Goal: Task Accomplishment & Management: Complete application form

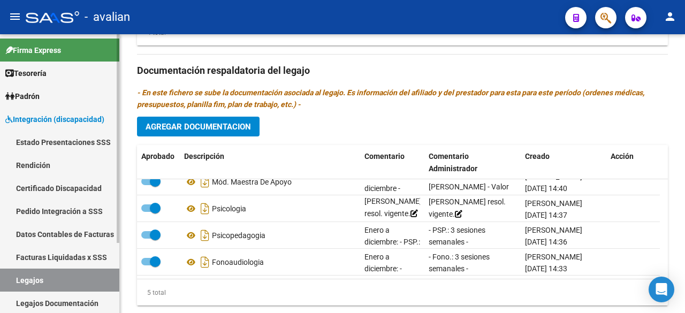
scroll to position [93, 0]
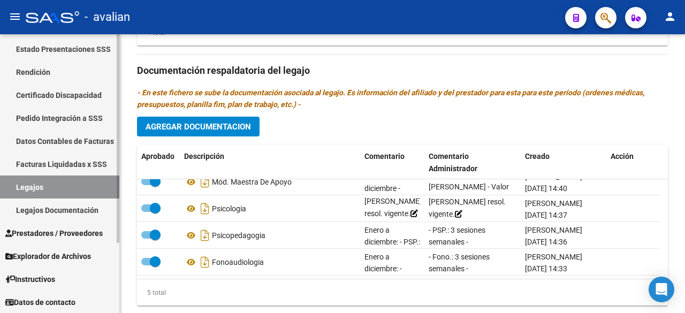
click at [40, 182] on link "Legajos" at bounding box center [59, 186] width 119 height 23
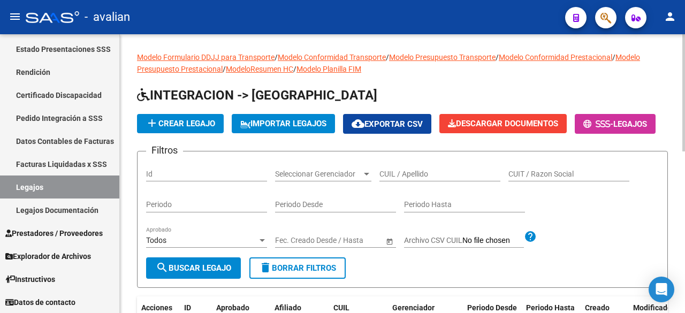
click at [416, 179] on input "CUIL / Apellido" at bounding box center [439, 174] width 121 height 9
paste input "20581211946"
type input "20581211946"
click at [166, 274] on mat-icon "search" at bounding box center [162, 267] width 13 height 13
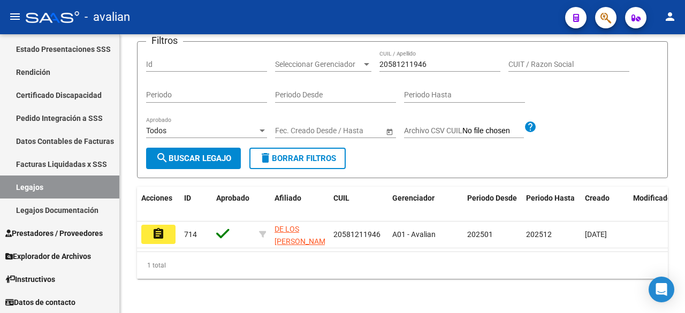
click at [157, 225] on button "assignment" at bounding box center [158, 234] width 34 height 19
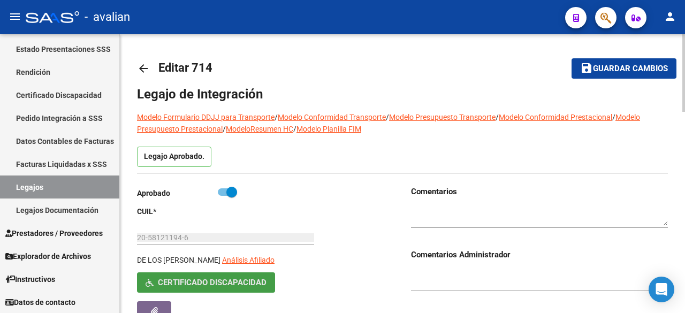
click at [242, 285] on span "Certificado Discapacidad" at bounding box center [212, 283] width 109 height 10
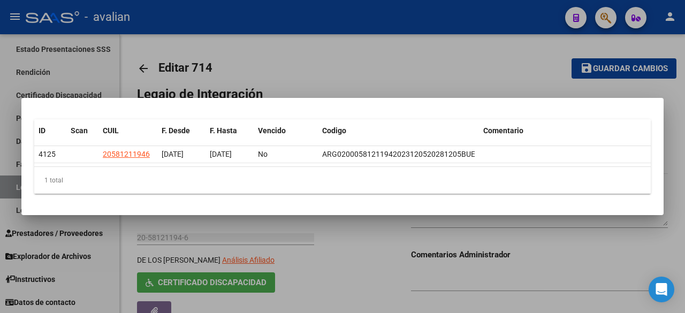
click at [389, 41] on div at bounding box center [342, 156] width 685 height 313
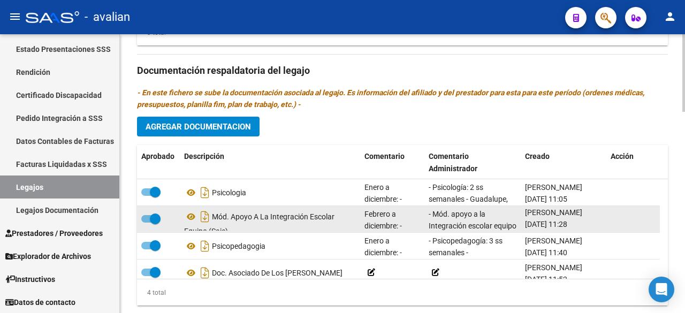
drag, startPoint x: 525, startPoint y: 223, endPoint x: 564, endPoint y: 224, distance: 38.6
click at [564, 224] on span "[DATE] 11:28" at bounding box center [546, 224] width 42 height 9
copy span "[DATE]"
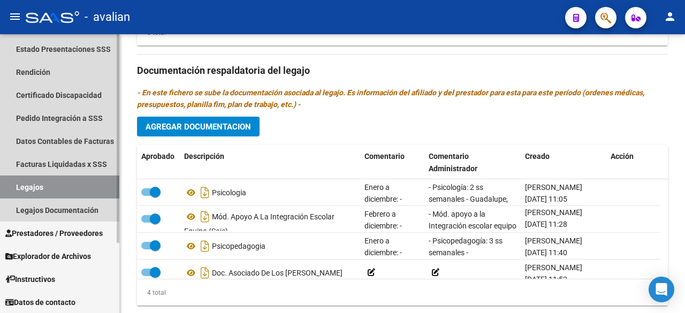
click at [31, 181] on link "Legajos" at bounding box center [59, 186] width 119 height 23
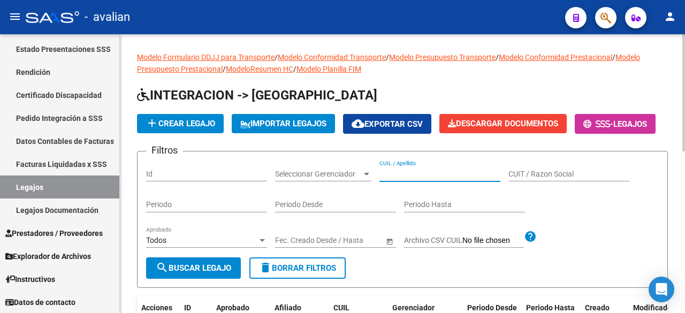
click at [439, 179] on input "CUIL / Apellido" at bounding box center [439, 174] width 121 height 9
paste input "[PERSON_NAME]"
type input "[PERSON_NAME]"
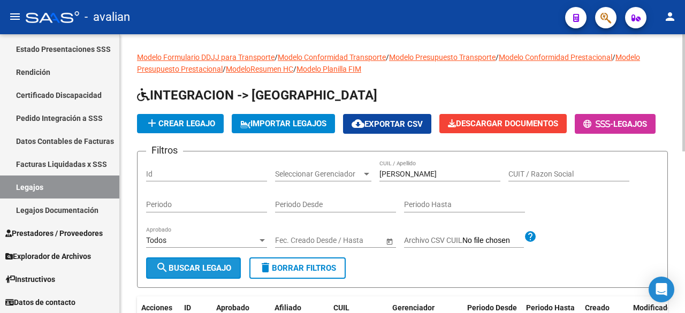
click at [185, 273] on span "search Buscar Legajo" at bounding box center [193, 268] width 75 height 10
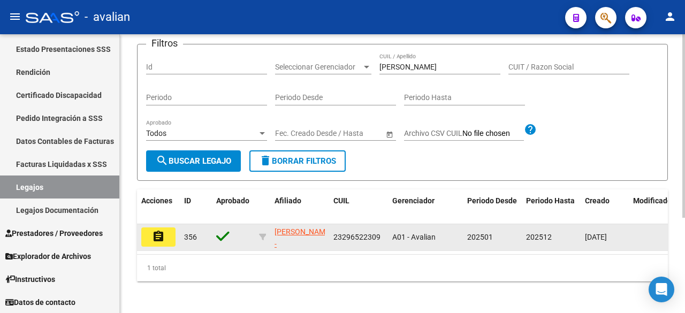
click at [155, 243] on mat-icon "assignment" at bounding box center [158, 236] width 13 height 13
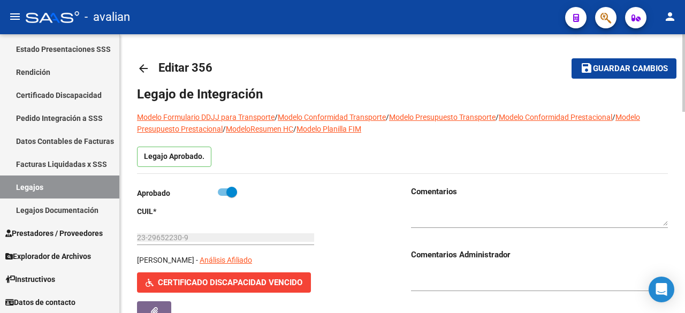
type input "[PERSON_NAME]"
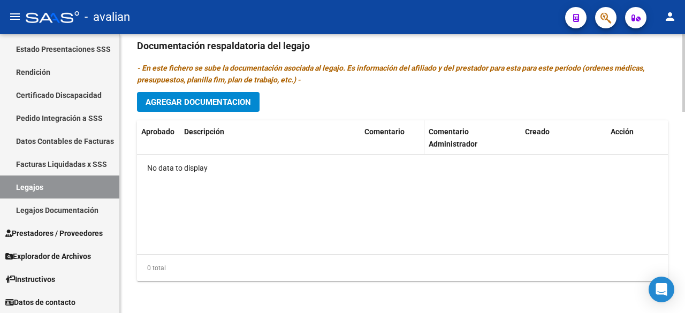
scroll to position [453, 0]
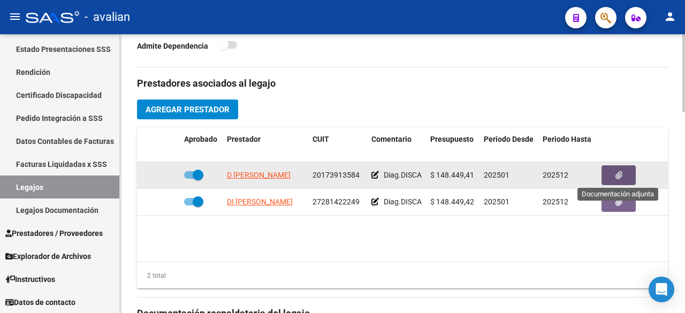
click at [623, 167] on button "button" at bounding box center [618, 175] width 34 height 20
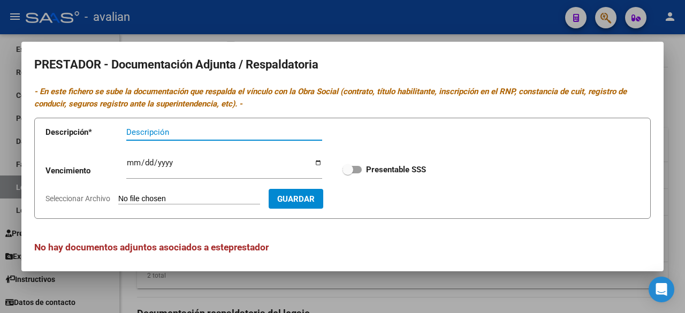
scroll to position [4, 0]
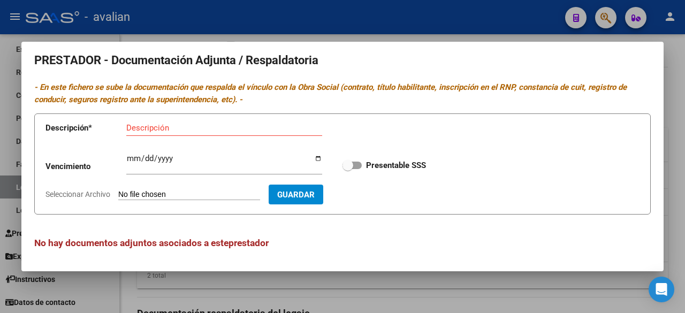
click at [431, 14] on div at bounding box center [342, 156] width 685 height 313
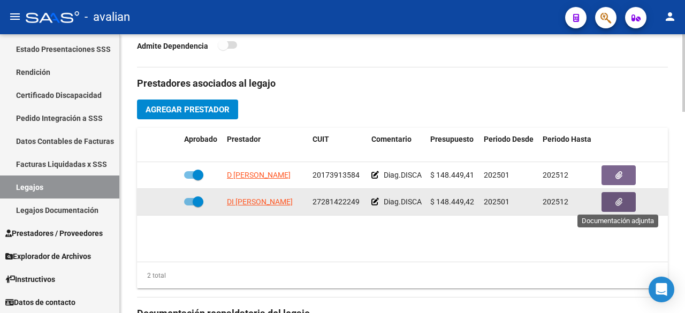
click at [611, 203] on button "button" at bounding box center [618, 202] width 34 height 20
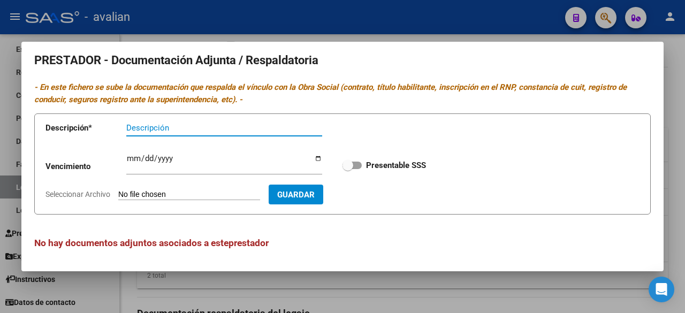
click at [423, 35] on div at bounding box center [342, 156] width 685 height 313
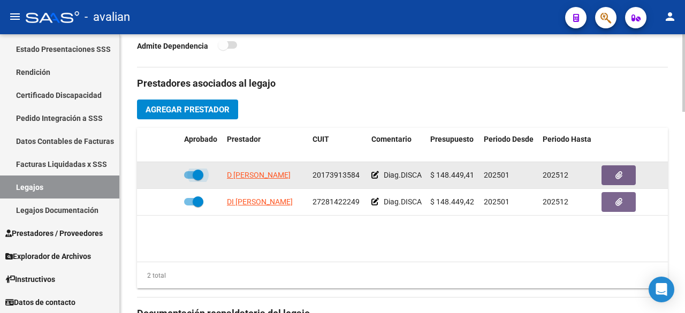
click at [188, 174] on span at bounding box center [193, 174] width 19 height 7
click at [189, 179] on input "checkbox" at bounding box center [189, 179] width 1 height 1
checkbox input "false"
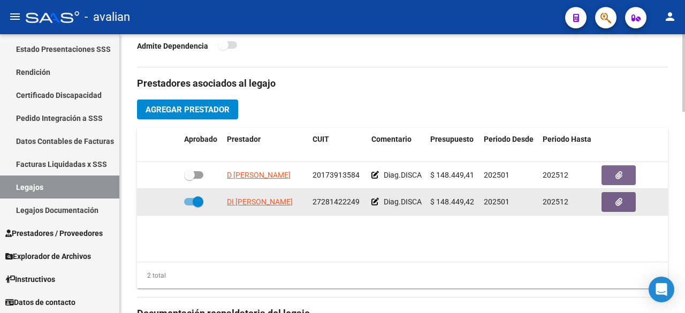
click at [186, 200] on span at bounding box center [193, 201] width 19 height 7
click at [189, 205] on input "checkbox" at bounding box center [189, 205] width 1 height 1
checkbox input "false"
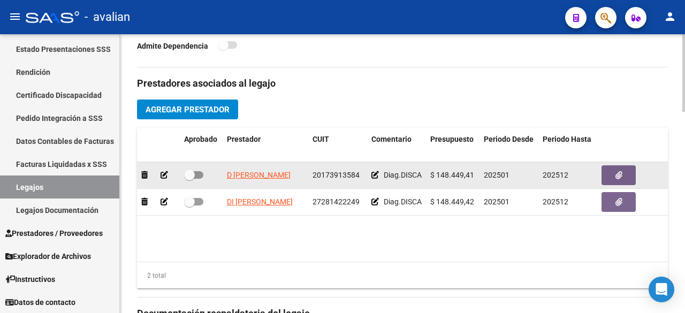
click at [164, 171] on icon at bounding box center [163, 174] width 7 height 7
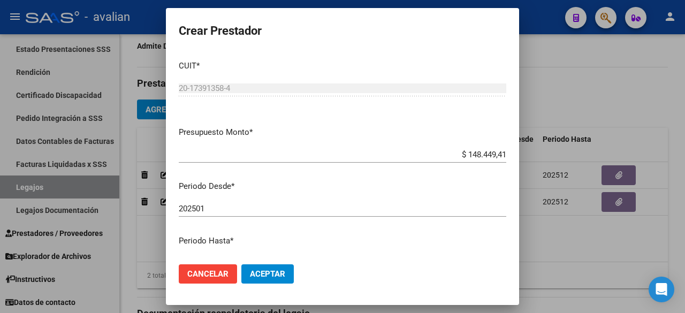
click at [209, 213] on div "202501 Ingresar el periodo" at bounding box center [342, 209] width 327 height 16
type input "202502"
click at [261, 267] on button "Aceptar" at bounding box center [267, 273] width 52 height 19
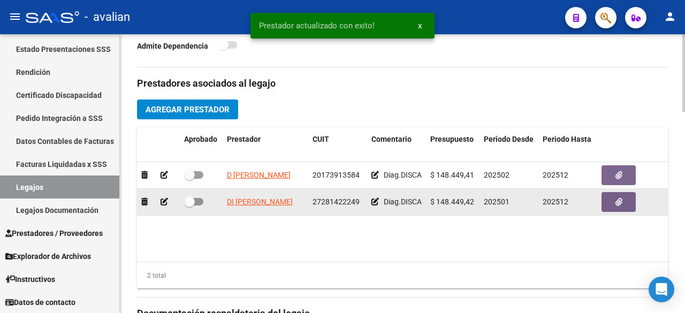
click at [162, 198] on icon at bounding box center [163, 201] width 7 height 7
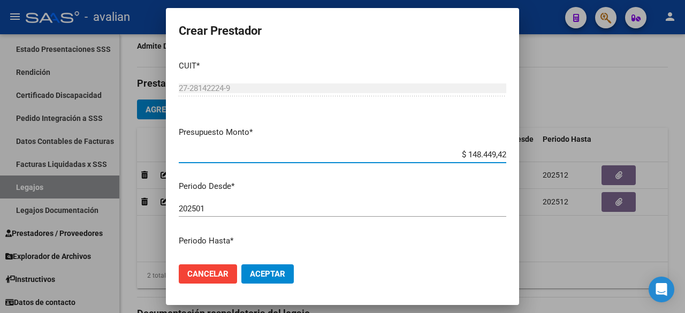
click at [208, 208] on input "202501" at bounding box center [342, 209] width 327 height 10
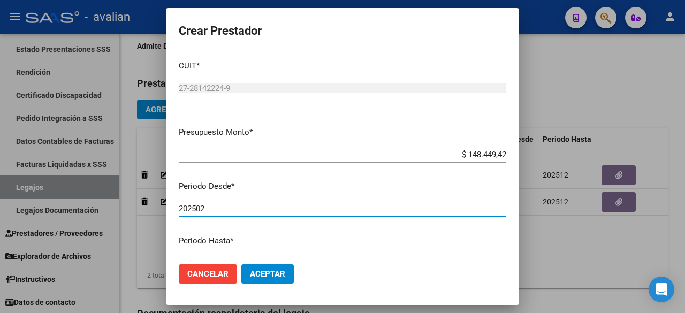
type input "202502"
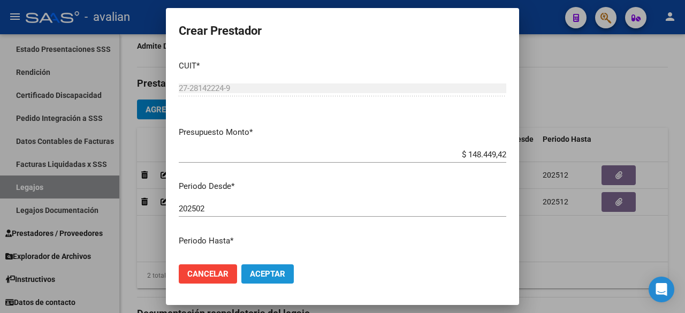
click at [263, 269] on span "Aceptar" at bounding box center [267, 274] width 35 height 10
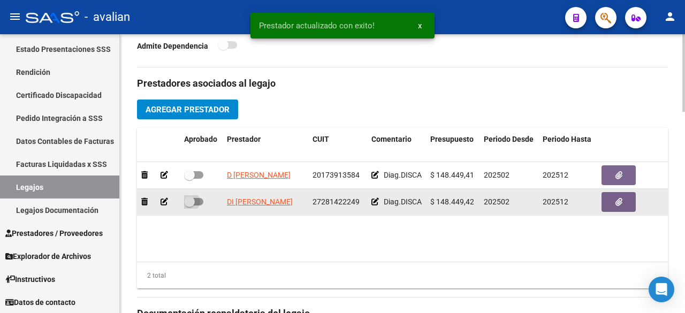
click at [199, 198] on span at bounding box center [193, 201] width 19 height 7
click at [189, 205] on input "checkbox" at bounding box center [189, 205] width 1 height 1
checkbox input "true"
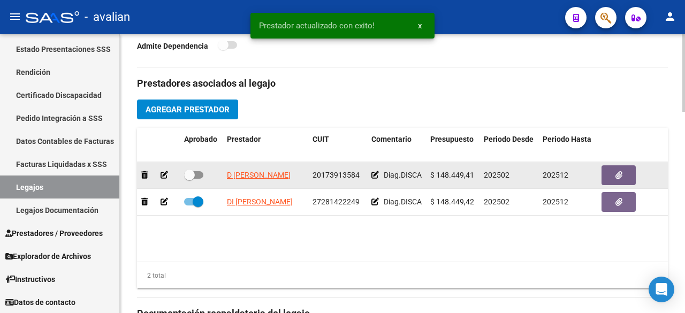
click at [201, 169] on label at bounding box center [193, 175] width 19 height 13
click at [189, 179] on input "checkbox" at bounding box center [189, 179] width 1 height 1
checkbox input "true"
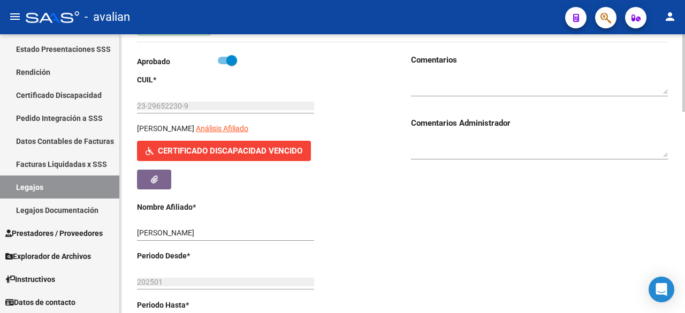
scroll to position [239, 0]
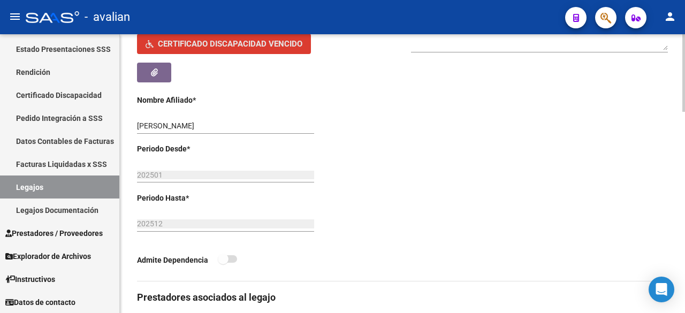
click at [216, 40] on span "Certificado Discapacidad Vencido" at bounding box center [230, 45] width 144 height 10
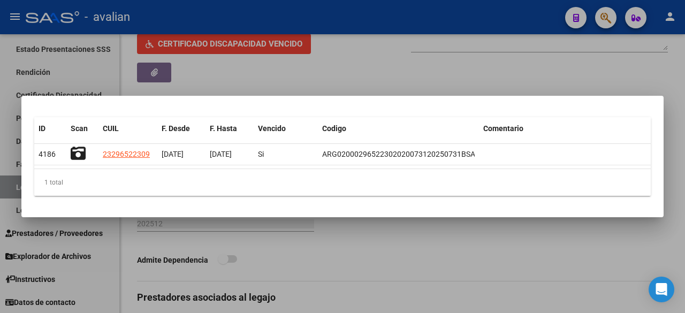
click at [325, 20] on div at bounding box center [342, 156] width 685 height 313
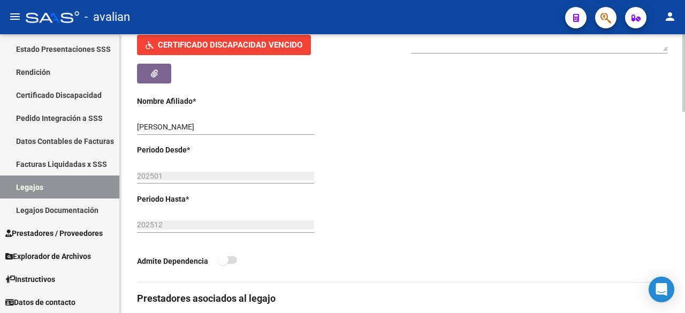
scroll to position [131, 0]
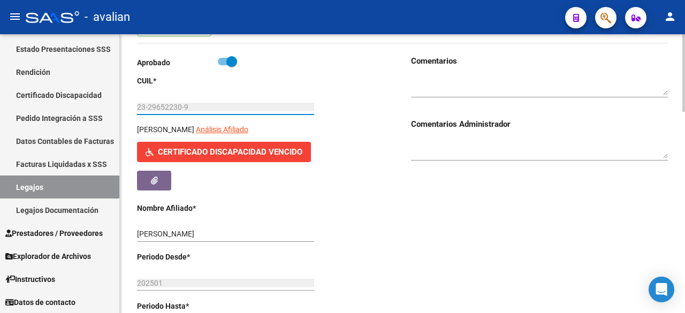
drag, startPoint x: 139, startPoint y: 104, endPoint x: 174, endPoint y: 106, distance: 35.4
click at [174, 106] on input "23-29652230-9" at bounding box center [225, 107] width 177 height 9
click at [165, 117] on div "23-29652230-9 Ingresar CUIL" at bounding box center [225, 108] width 177 height 30
drag, startPoint x: 138, startPoint y: 105, endPoint x: 197, endPoint y: 105, distance: 58.8
click at [197, 105] on input "23-29652230-9" at bounding box center [225, 107] width 177 height 9
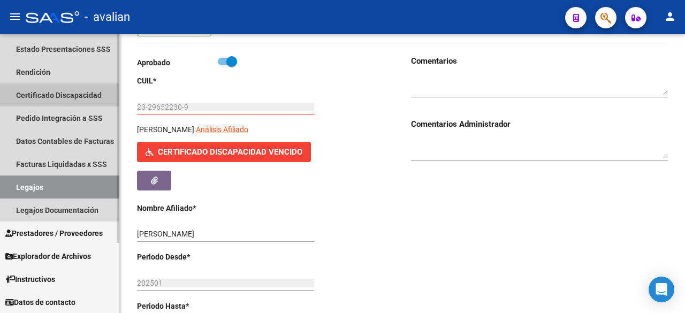
click at [62, 90] on link "Certificado Discapacidad" at bounding box center [59, 94] width 119 height 23
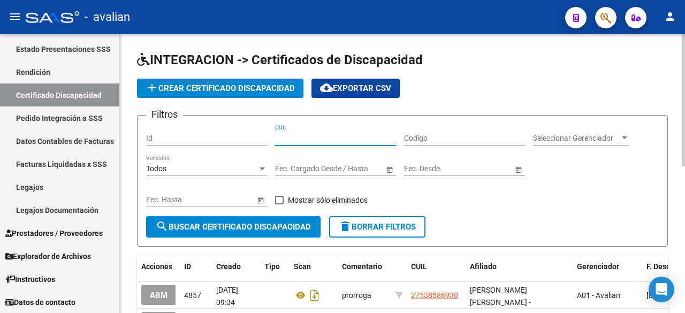
paste input "23-29652230-9"
type input "23-29652230-9"
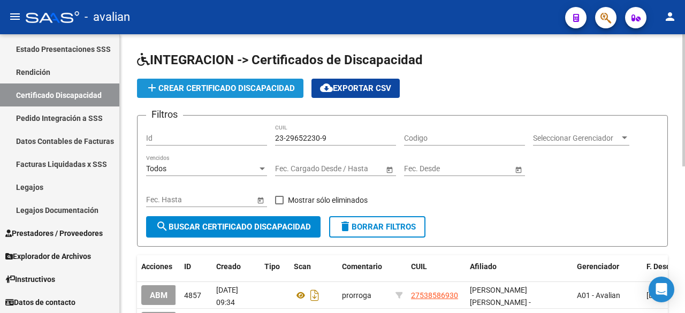
click at [242, 83] on span "add Crear Certificado Discapacidad" at bounding box center [220, 88] width 149 height 10
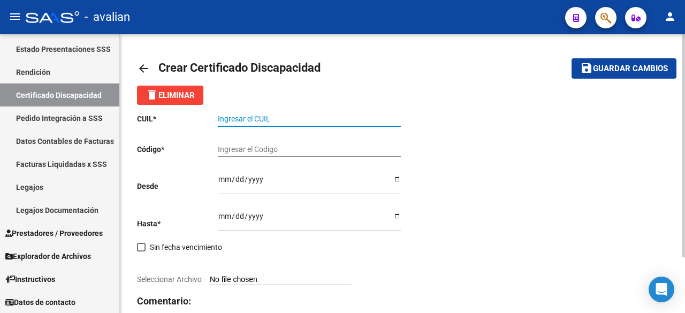
click at [255, 118] on input "Ingresar el CUIL" at bounding box center [309, 118] width 183 height 9
paste input "23-29652230-9"
type input "23-29652230-9"
click at [266, 151] on input "Ingresar el Codigo" at bounding box center [309, 149] width 183 height 9
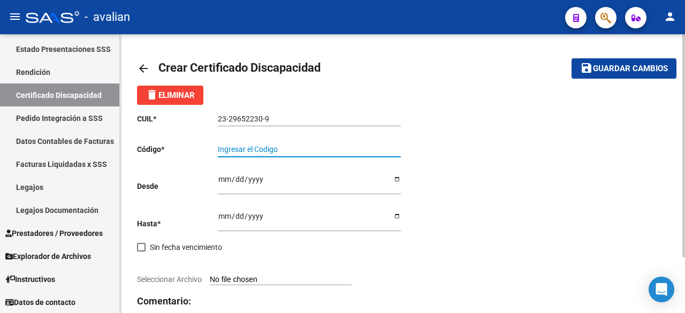
paste input "ARG-02-00029652230-20250729-20350729-BS AS-433"
click at [388, 150] on input "ARG-02-00029652230-20250729-20350729-BS AS-433" at bounding box center [309, 149] width 183 height 9
click at [375, 149] on input "ARG-02-00029652230-20250729-20350729-BS AS433" at bounding box center [309, 149] width 183 height 9
click at [365, 150] on input "ARG-02-00029652230-20250729-20350729-BSAS433" at bounding box center [309, 149] width 183 height 9
click at [329, 149] on input "ARG-02-00029652230-20250729-20350729BSAS433" at bounding box center [309, 149] width 183 height 9
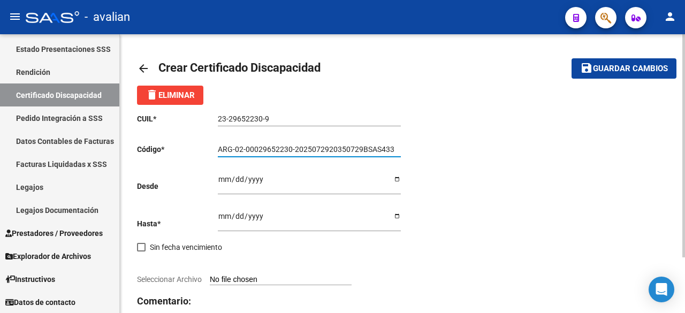
click at [292, 150] on input "ARG-02-00029652230-2025072920350729BSAS433" at bounding box center [309, 149] width 183 height 9
type input "ARG-02-0002965223-2025072920350729BSAS433"
drag, startPoint x: 398, startPoint y: 150, endPoint x: 0, endPoint y: 174, distance: 398.7
click at [0, 174] on mat-sidenav-container "Firma Express Tesorería Extractos Procesados (csv) Extractos Originales (pdf) O…" at bounding box center [342, 173] width 685 height 279
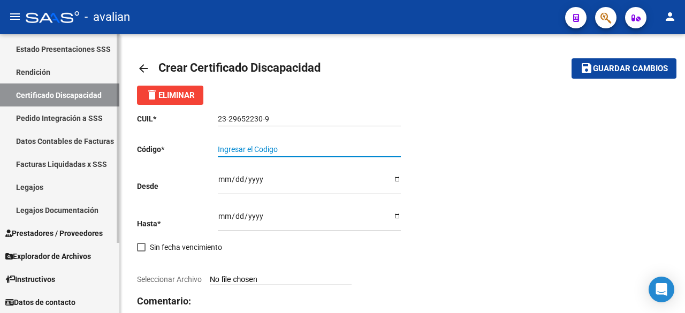
paste input "ARG-02-00029652230-20250729-20350729-BS AS-433"
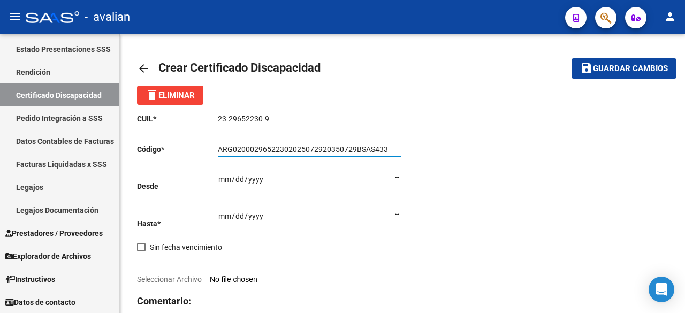
type input "ARG02000296522302025072920350729BSAS433"
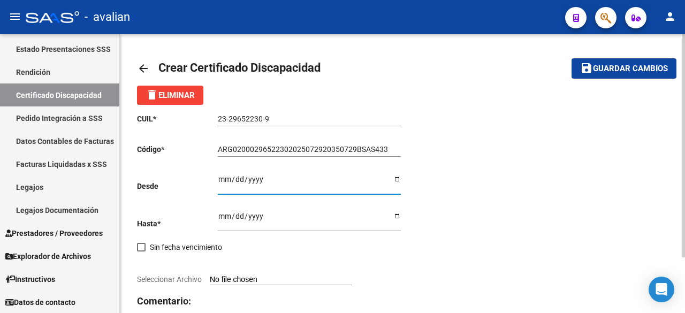
click at [224, 179] on input "Ingresar fec. Desde" at bounding box center [309, 183] width 183 height 16
type input "[DATE]"
click at [220, 218] on input "Ingresar fec. Hasta" at bounding box center [309, 220] width 183 height 16
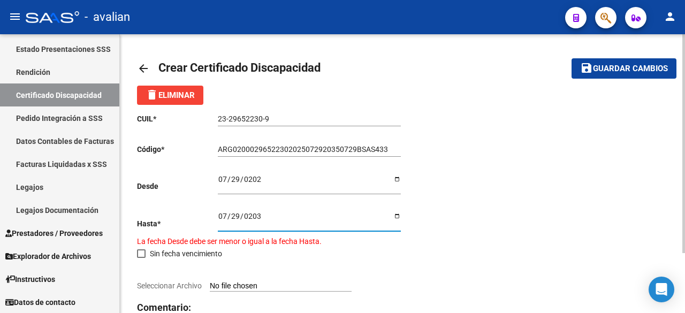
type input "[DATE]"
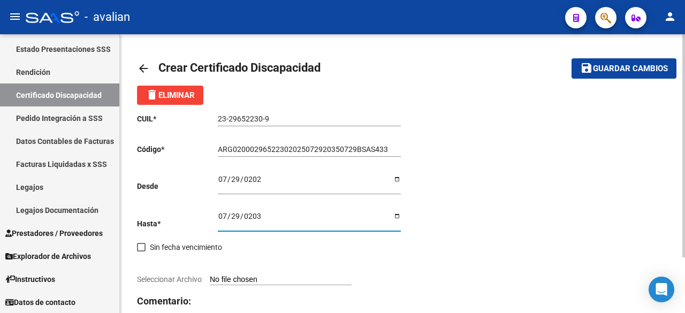
scroll to position [53, 0]
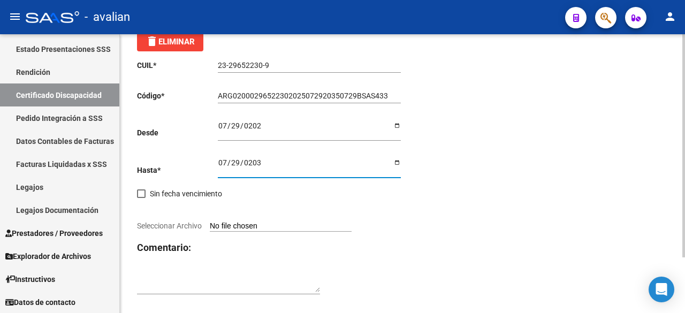
click at [282, 227] on input "Seleccionar Archivo" at bounding box center [281, 226] width 142 height 10
type input "C:\fakepath\CUD [PERSON_NAME] ACTUAL .jpg"
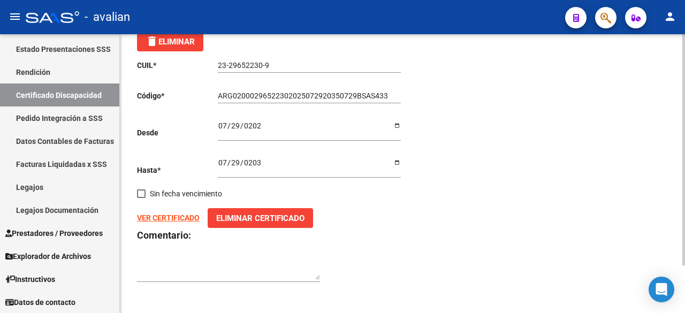
scroll to position [0, 0]
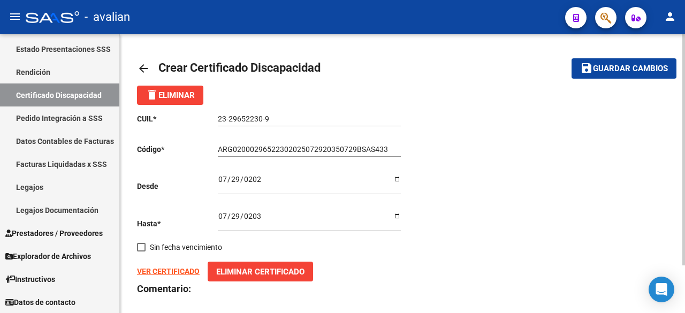
click at [610, 66] on span "Guardar cambios" at bounding box center [630, 69] width 75 height 10
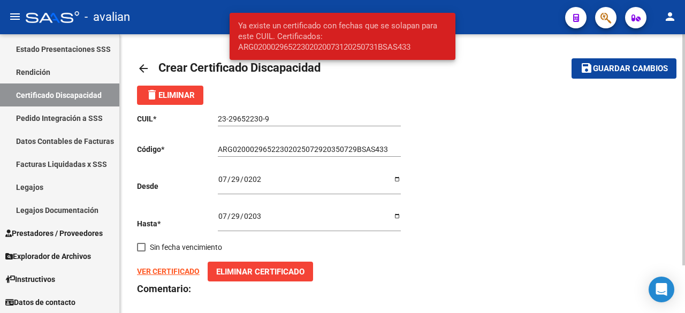
click at [477, 67] on mat-toolbar-row "arrow_back Crear Certificado Discapacidad" at bounding box center [333, 68] width 393 height 34
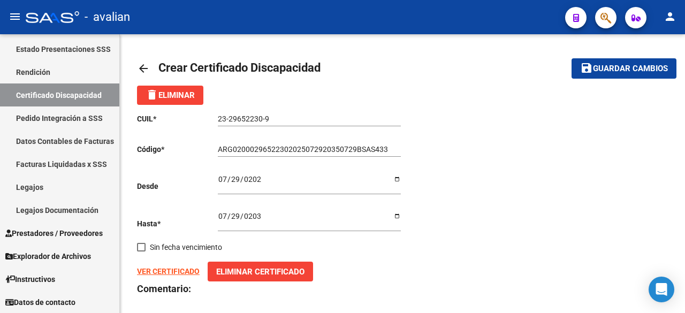
click at [225, 179] on input "[DATE]" at bounding box center [309, 183] width 183 height 16
type input "[DATE]"
click at [597, 70] on span "Guardar cambios" at bounding box center [630, 69] width 75 height 10
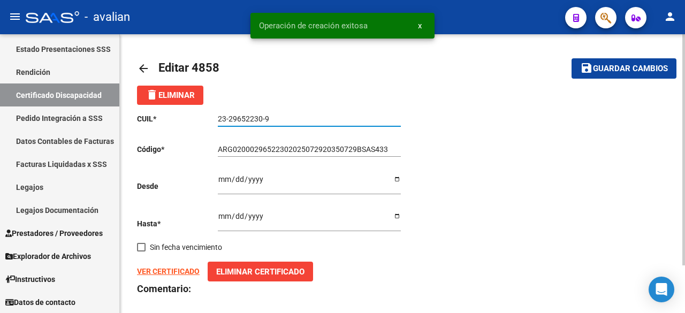
drag, startPoint x: 270, startPoint y: 118, endPoint x: 217, endPoint y: 115, distance: 53.1
click at [218, 115] on input "23-29652230-9" at bounding box center [309, 118] width 183 height 9
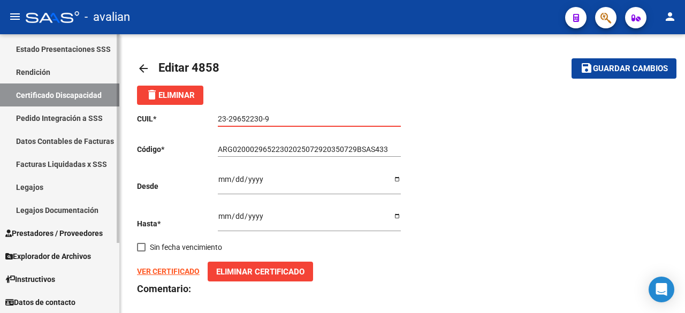
click at [34, 189] on link "Legajos" at bounding box center [59, 186] width 119 height 23
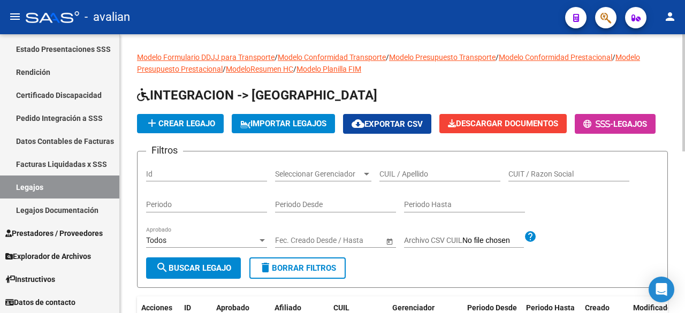
click at [422, 179] on input "CUIL / Apellido" at bounding box center [439, 174] width 121 height 9
paste input "23-29652230-9"
click at [206, 273] on span "search Buscar Legajo" at bounding box center [193, 268] width 75 height 10
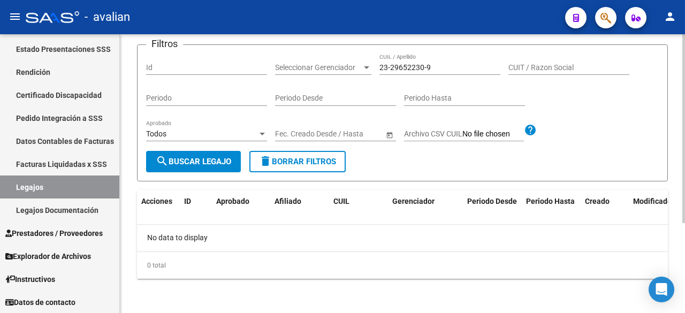
scroll to position [79, 0]
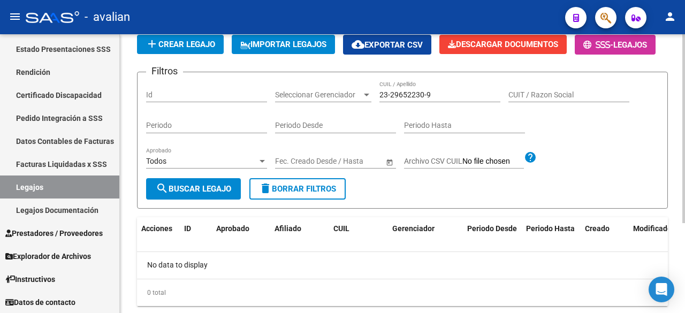
click at [427, 100] on input "23-29652230-9" at bounding box center [439, 94] width 121 height 9
click at [388, 100] on input "23-296522309" at bounding box center [439, 94] width 121 height 9
type input "23296522309"
click at [209, 194] on span "search Buscar Legajo" at bounding box center [193, 189] width 75 height 10
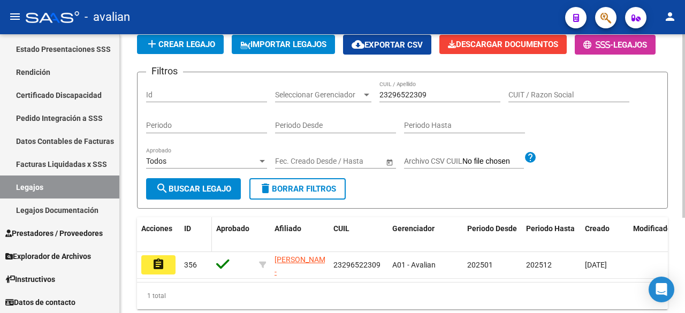
scroll to position [133, 0]
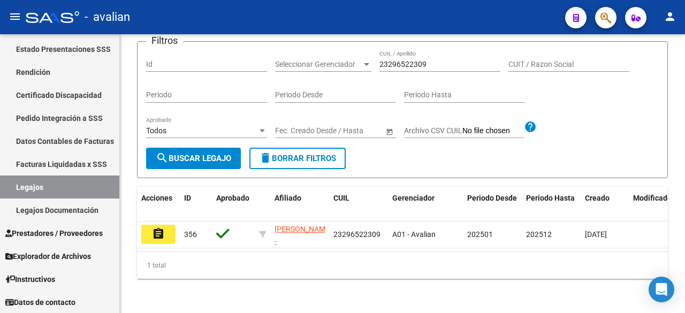
click at [160, 238] on mat-icon "assignment" at bounding box center [158, 233] width 13 height 13
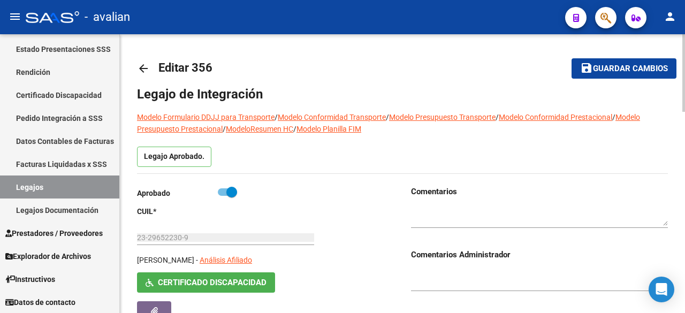
type input "[PERSON_NAME]"
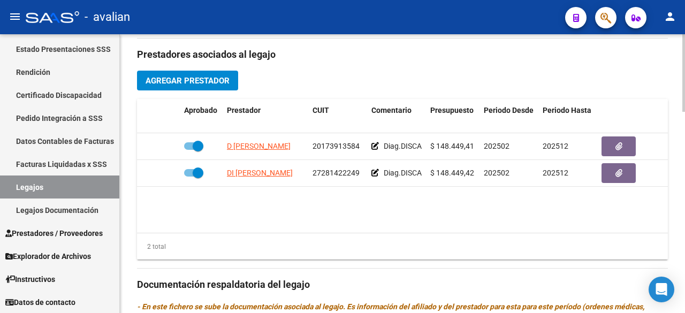
scroll to position [588, 0]
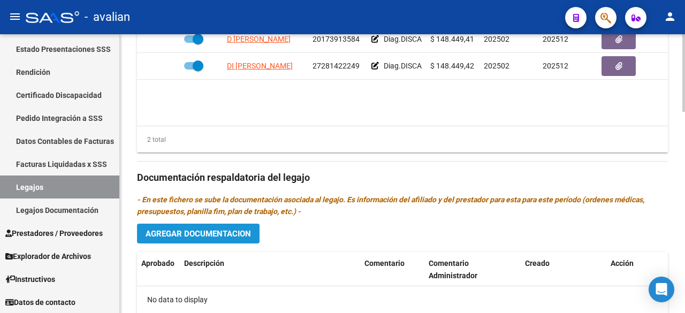
click at [182, 234] on span "Agregar Documentacion" at bounding box center [198, 234] width 105 height 10
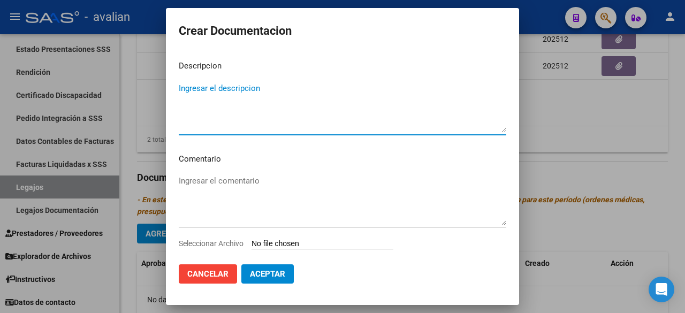
click at [296, 85] on textarea "Ingresar el descripcion" at bounding box center [342, 107] width 327 height 50
type textarea "DOC. ASOCIADO 2025"
click at [318, 247] on input "Seleccionar Archivo" at bounding box center [322, 244] width 142 height 10
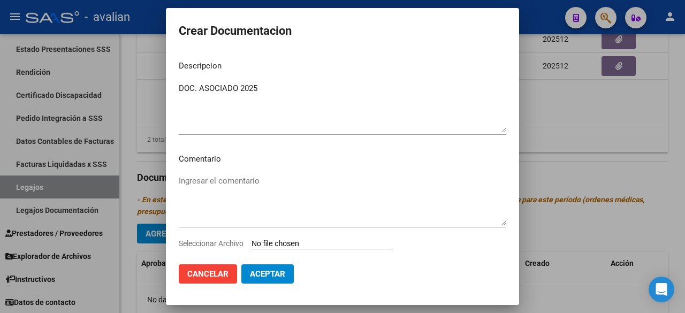
type input "C:\fakepath\DOC (8)_merged.pdf"
click at [271, 270] on span "Aceptar" at bounding box center [267, 274] width 35 height 10
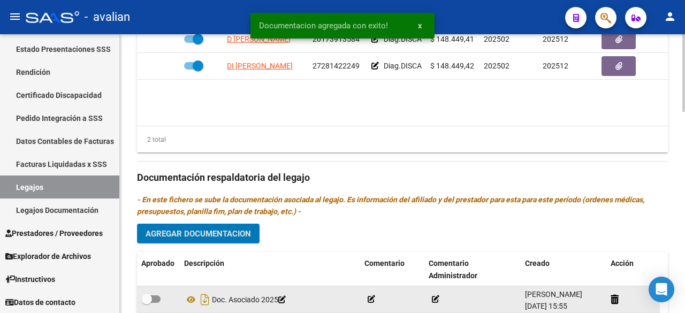
click at [158, 298] on span at bounding box center [150, 298] width 19 height 7
click at [147, 303] on input "checkbox" at bounding box center [146, 303] width 1 height 1
checkbox input "true"
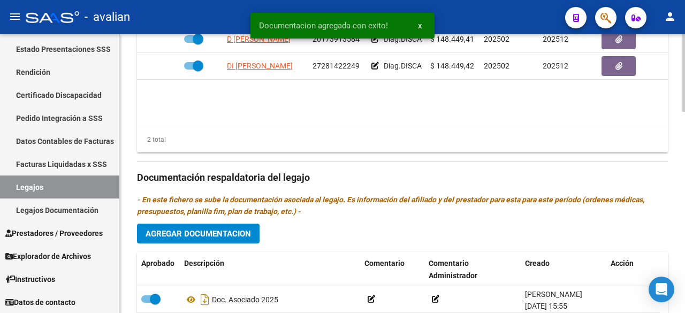
click at [237, 234] on span "Agregar Documentacion" at bounding box center [198, 234] width 105 height 10
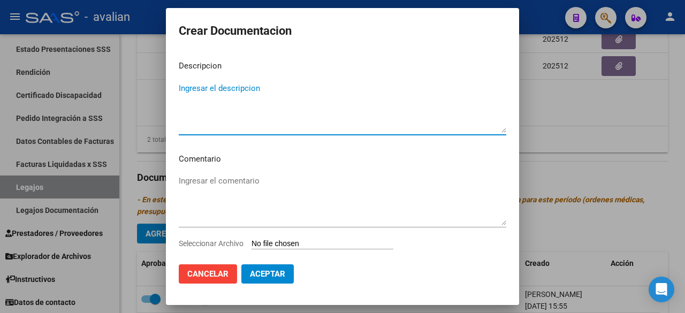
click at [240, 98] on textarea "Ingresar el descripcion" at bounding box center [342, 107] width 327 height 50
type textarea "CUD ACTUAL"
click at [280, 242] on input "Seleccionar Archivo" at bounding box center [322, 244] width 142 height 10
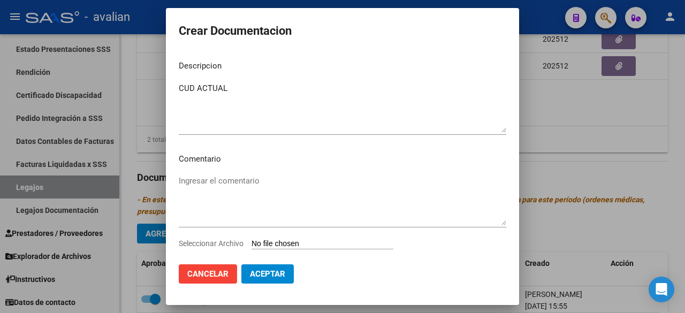
type input "C:\fakepath\CUD [PERSON_NAME] ACTUAL .jpg"
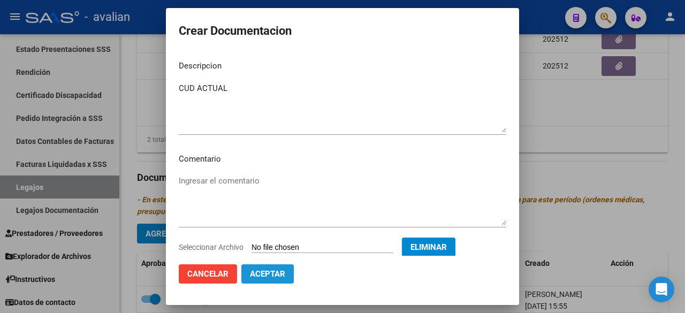
click at [270, 274] on span "Aceptar" at bounding box center [267, 274] width 35 height 10
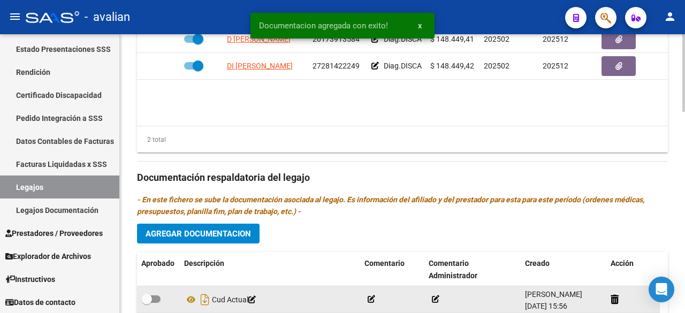
click at [162, 298] on div at bounding box center [158, 300] width 34 height 14
click at [160, 296] on div at bounding box center [158, 300] width 34 height 14
click at [159, 296] on div at bounding box center [158, 300] width 34 height 14
click at [158, 296] on span at bounding box center [150, 298] width 19 height 7
click at [147, 303] on input "checkbox" at bounding box center [146, 303] width 1 height 1
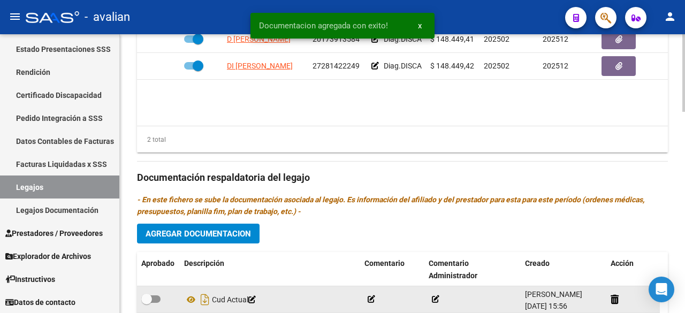
checkbox input "true"
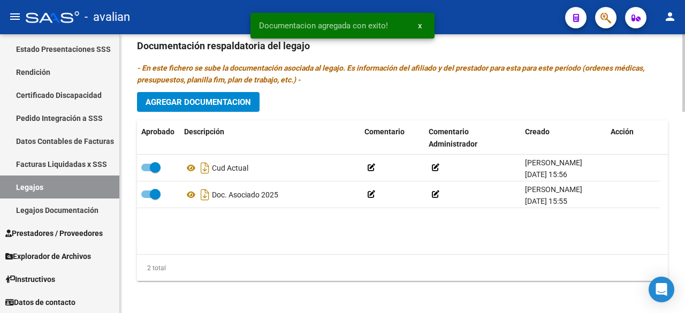
scroll to position [560, 0]
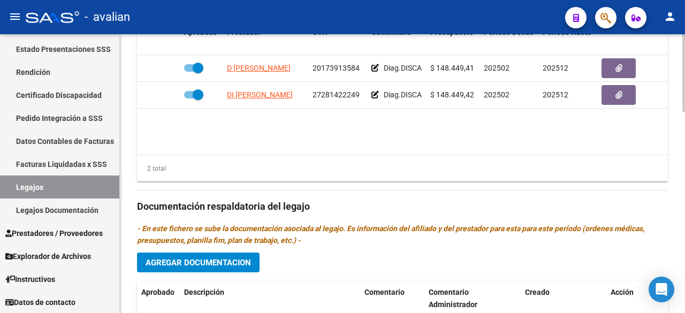
click at [210, 258] on span "Agregar Documentacion" at bounding box center [198, 263] width 105 height 10
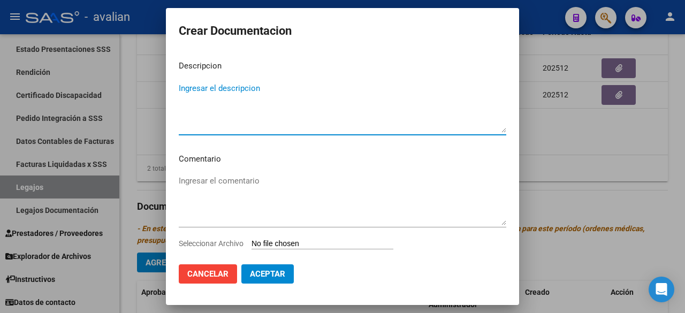
click at [240, 94] on textarea "Ingresar el descripcion" at bounding box center [342, 107] width 327 height 50
type textarea "DOC. MEDICO"
click at [311, 247] on input "Seleccionar Archivo" at bounding box center [322, 244] width 142 height 10
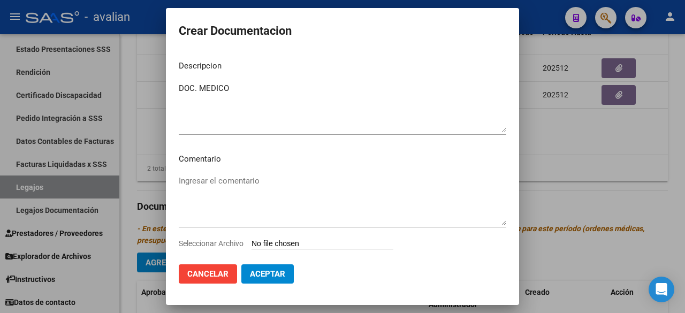
type input "C:\fakepath\DOC. MEDICO.pdf"
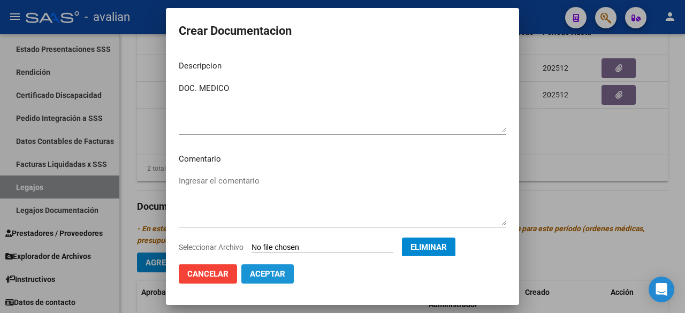
click at [282, 276] on span "Aceptar" at bounding box center [267, 274] width 35 height 10
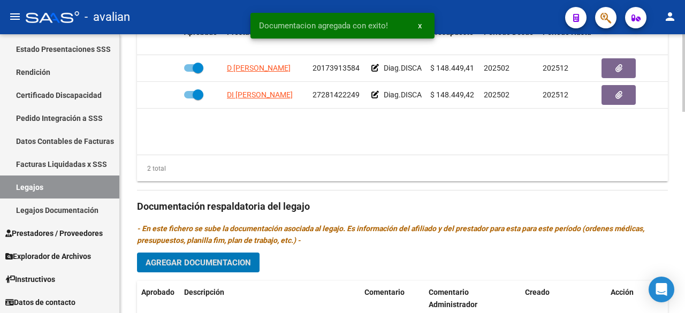
scroll to position [667, 0]
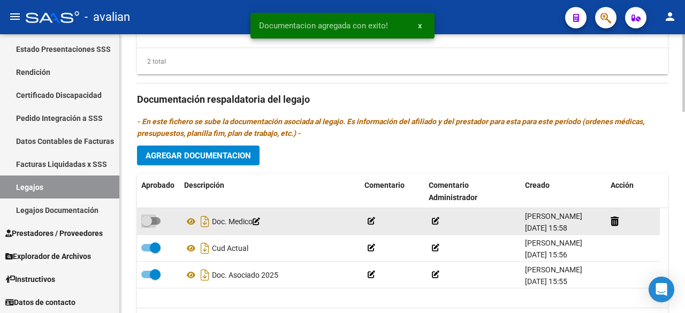
click at [157, 219] on span at bounding box center [150, 220] width 19 height 7
click at [147, 225] on input "checkbox" at bounding box center [146, 225] width 1 height 1
checkbox input "true"
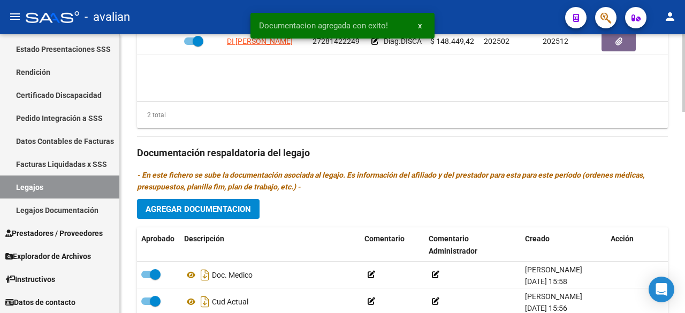
scroll to position [720, 0]
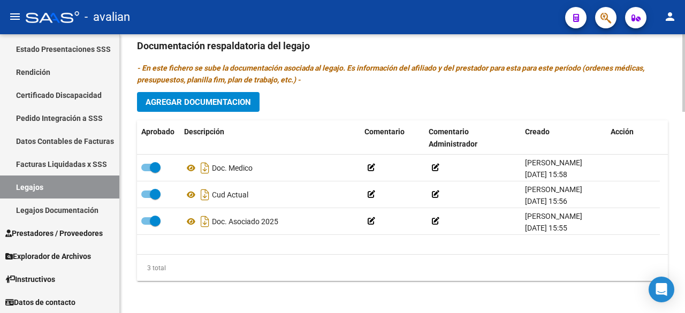
click at [208, 99] on span "Agregar Documentacion" at bounding box center [198, 102] width 105 height 10
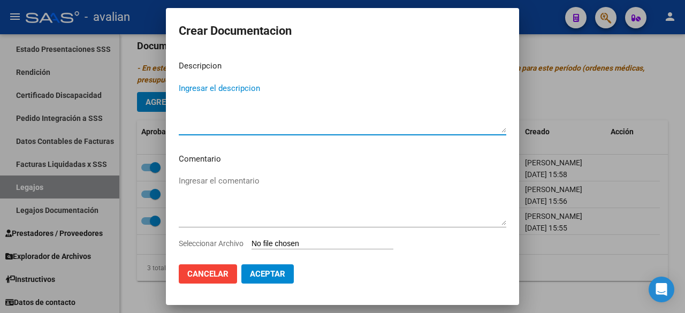
click at [307, 98] on textarea "Ingresar el descripcion" at bounding box center [342, 107] width 327 height 50
type textarea "Kinesiologia"
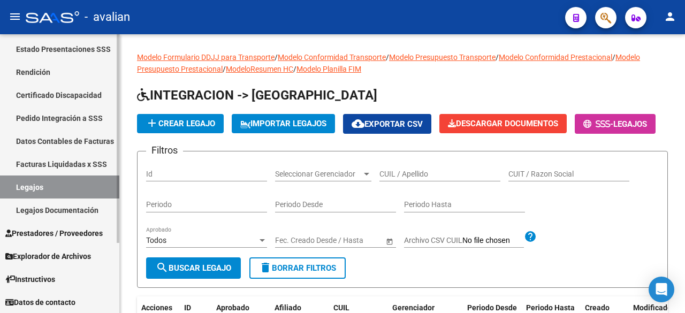
click at [35, 185] on link "Legajos" at bounding box center [59, 186] width 119 height 23
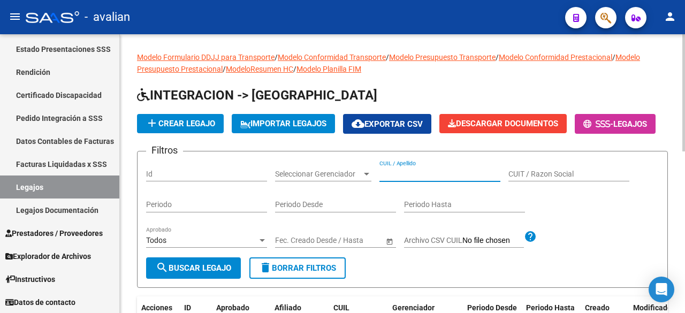
click at [397, 179] on input "CUIL / Apellido" at bounding box center [439, 174] width 121 height 9
paste input "23296522309"
type input "23296522309"
click at [149, 279] on button "search Buscar Legajo" at bounding box center [193, 267] width 95 height 21
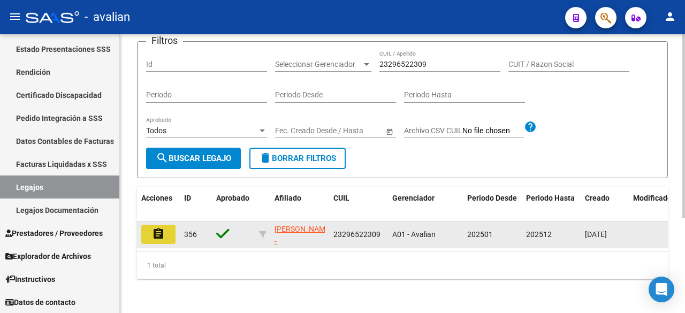
click at [158, 233] on button "assignment" at bounding box center [158, 234] width 34 height 19
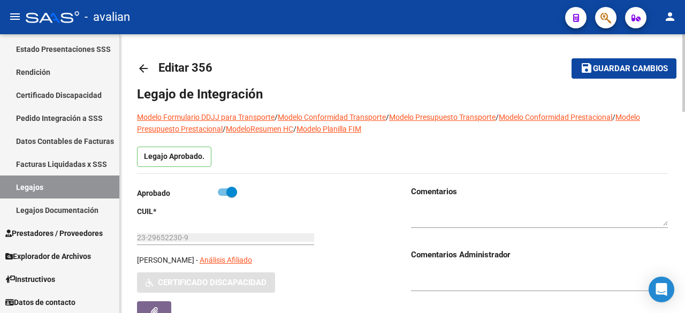
type input "[PERSON_NAME]"
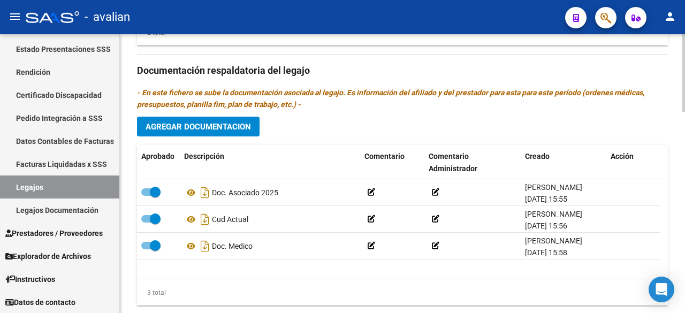
scroll to position [720, 0]
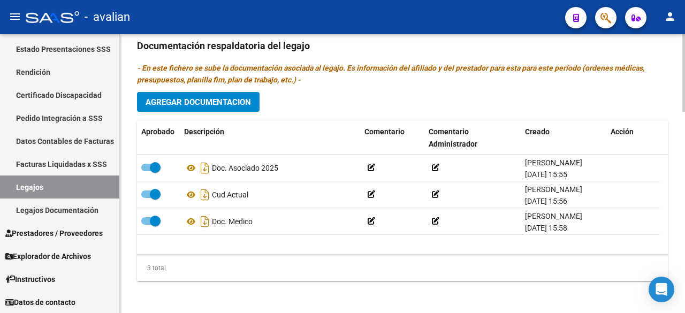
click at [215, 104] on span "Agregar Documentacion" at bounding box center [198, 102] width 105 height 10
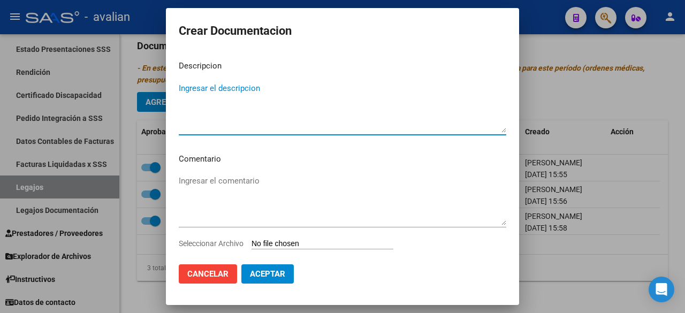
click at [282, 103] on textarea "Ingresar el descripcion" at bounding box center [342, 107] width 327 height 50
type textarea "KINESIOLOGIA"
click at [246, 192] on textarea "Ingresar el comentario" at bounding box center [342, 200] width 327 height 50
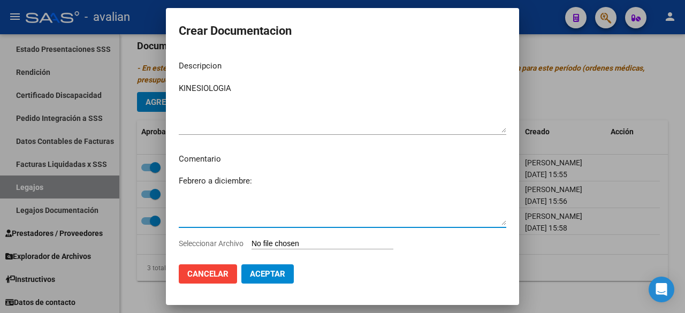
paste textarea "23296522309"
paste textarea "- Kinesiología: 3 ss semanales - Lic. [PERSON_NAME]"
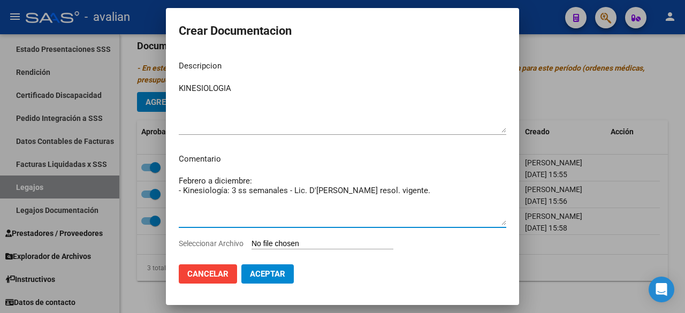
drag, startPoint x: 449, startPoint y: 193, endPoint x: 177, endPoint y: 196, distance: 272.8
click at [177, 196] on mat-dialog-content "Descripcion KINESIOLOGIA Ingresar el descripcion Comentario Febrero a diciembre…" at bounding box center [342, 153] width 353 height 203
type textarea "Febrero a diciembre: - Kinesiología: 3 ss semanales - Lic. D'[PERSON_NAME] reso…"
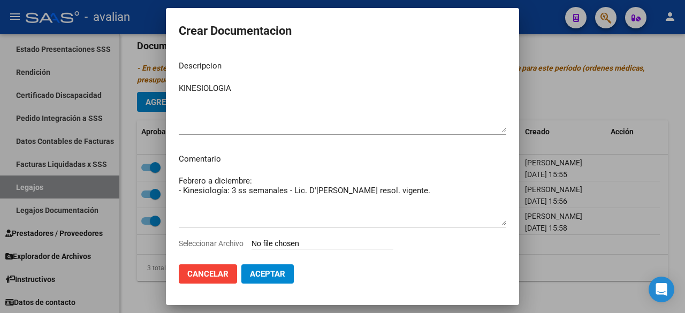
click at [295, 241] on input "Seleccionar Archivo" at bounding box center [322, 244] width 142 height 10
type input "C:\fakepath\FKT.pdf"
click at [262, 273] on span "Aceptar" at bounding box center [267, 274] width 35 height 10
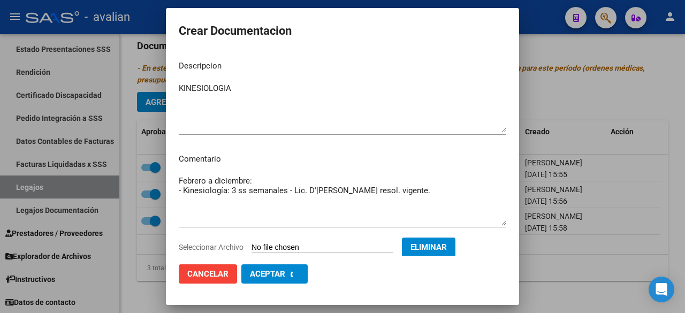
checkbox input "false"
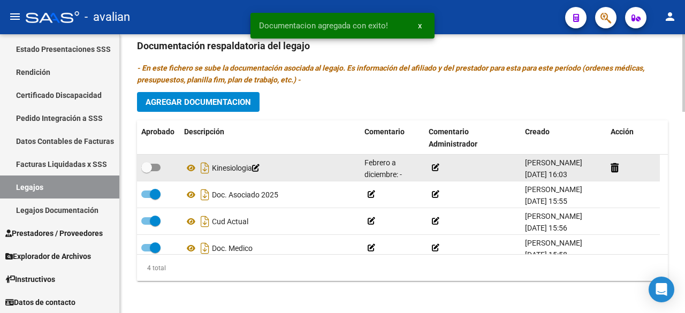
click at [435, 164] on icon at bounding box center [435, 167] width 7 height 7
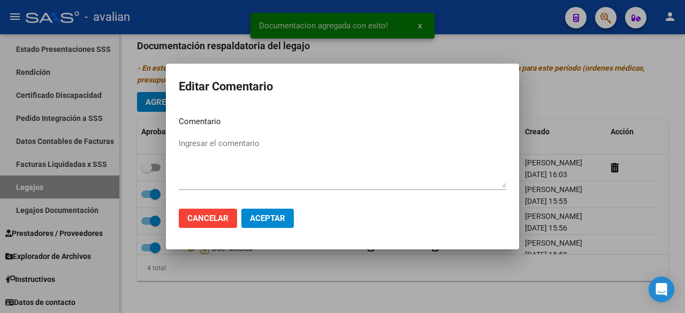
drag, startPoint x: 331, startPoint y: 134, endPoint x: 290, endPoint y: 144, distance: 41.8
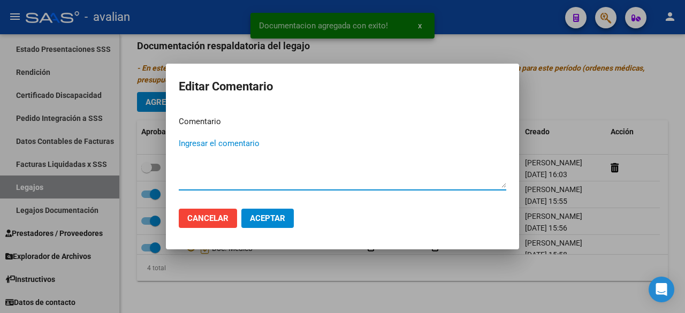
paste textarea "- Kinesiología: 3 ss semanales - Lic. D'[PERSON_NAME] resol. vigente."
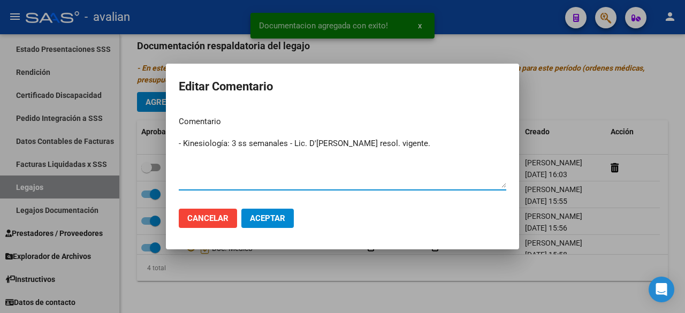
type textarea "- Kinesiología: 3 ss semanales - Lic. D'[PERSON_NAME] resol. vigente."
click at [285, 217] on span "Aceptar" at bounding box center [267, 218] width 35 height 10
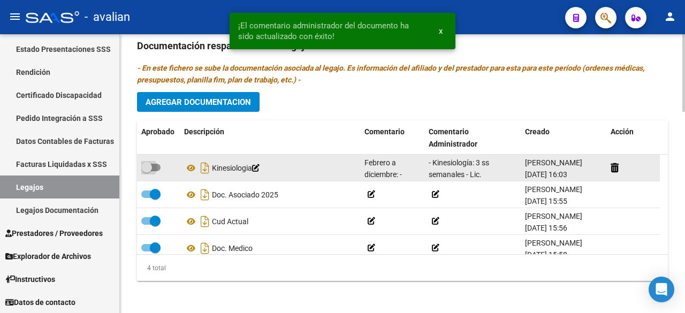
click at [150, 164] on span at bounding box center [146, 167] width 11 height 11
click at [147, 171] on input "checkbox" at bounding box center [146, 171] width 1 height 1
checkbox input "true"
click at [192, 162] on icon at bounding box center [191, 168] width 14 height 13
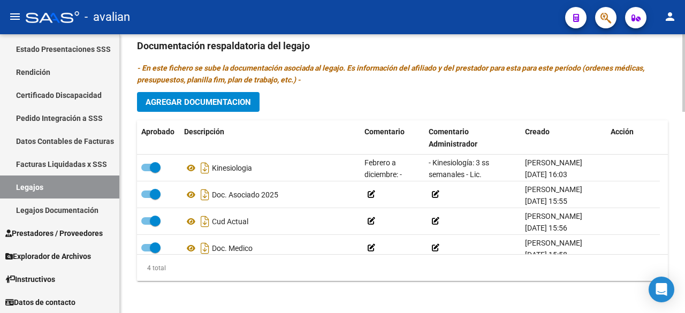
click at [220, 104] on span "Agregar Documentacion" at bounding box center [198, 102] width 105 height 10
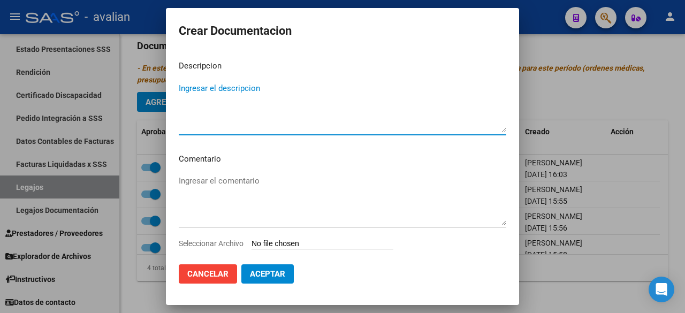
click at [225, 89] on textarea "Ingresar el descripcion" at bounding box center [342, 107] width 327 height 50
type textarea "TERAPISTA OCUPACIONAL"
click at [212, 189] on textarea "Ingresar el comentario" at bounding box center [342, 200] width 327 height 50
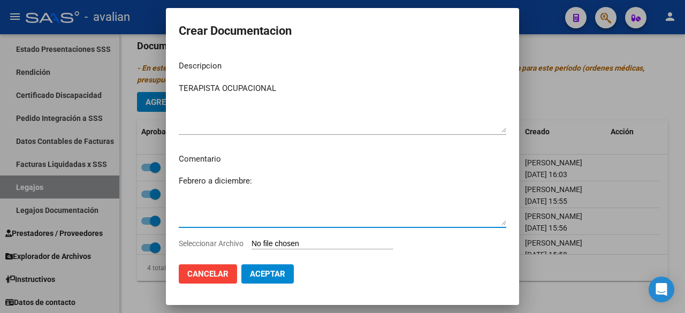
paste textarea "- Terapia Ocupacional 3 ss semanales Lic. Di [PERSON_NAME]"
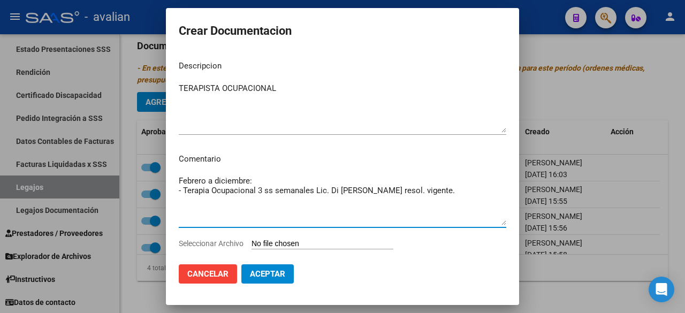
click at [256, 190] on textarea "Febrero a diciembre: - Terapia Ocupacional 3 ss semanales Lic. Di [PERSON_NAME]…" at bounding box center [342, 200] width 327 height 50
click at [257, 190] on textarea "Febrero a diciembre: - Terapia Ocupacional 3 ss semanales Lic. Di [PERSON_NAME]…" at bounding box center [342, 200] width 327 height 50
click at [258, 192] on textarea "Febrero a diciembre: - Terapia Ocupacional 3 ss semanales Lic. Di [PERSON_NAME]…" at bounding box center [342, 200] width 327 height 50
drag, startPoint x: 251, startPoint y: 215, endPoint x: 175, endPoint y: 194, distance: 78.3
click at [175, 194] on mat-dialog-content "Descripcion TERAPISTA OCUPACIONAL Ingresar el descripcion Comentario Febrero a …" at bounding box center [342, 153] width 353 height 203
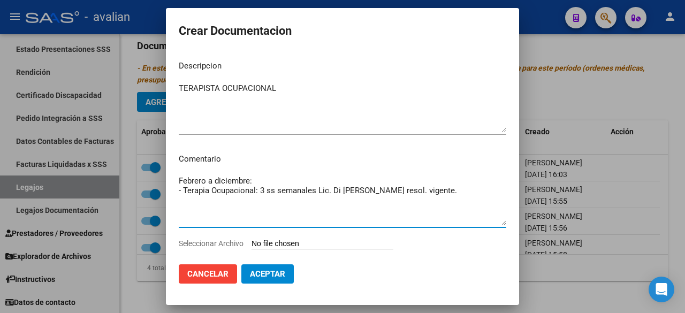
click at [250, 212] on textarea "Febrero a diciembre: - Terapia Ocupacional: 3 ss semanales Lic. Di [PERSON_NAME…" at bounding box center [342, 200] width 327 height 50
click at [316, 193] on textarea "Febrero a diciembre: - Terapia Ocupacional: 3 ss semanales Lic. Di [PERSON_NAME…" at bounding box center [342, 200] width 327 height 50
click at [319, 193] on textarea "Febrero a diciembre: - Terapia Ocupacional: 3 ss semanales Lic. Di [PERSON_NAME…" at bounding box center [342, 200] width 327 height 50
click at [317, 191] on textarea "Febrero a diciembre: - Terapia Ocupacional: 3 ss semanales Lic. Di [PERSON_NAME…" at bounding box center [342, 200] width 327 height 50
type textarea "Febrero a diciembre: - Terapia Ocupacional: 3 ss semanales - Lic. Di [PERSON_NA…"
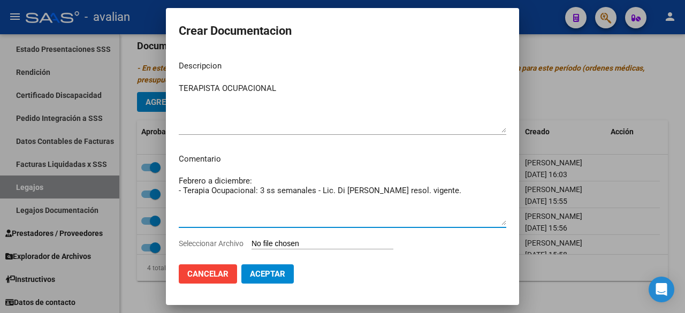
click at [328, 246] on input "Seleccionar Archivo" at bounding box center [322, 244] width 142 height 10
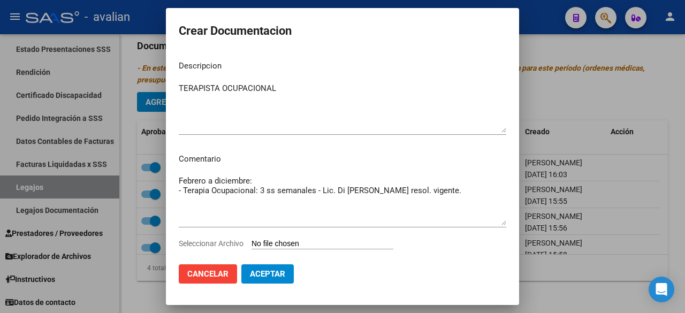
type input "C:\fakepath\TO.pdf"
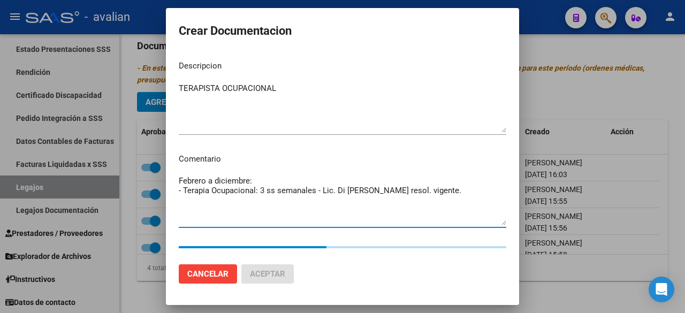
drag, startPoint x: 491, startPoint y: 190, endPoint x: 168, endPoint y: 195, distance: 323.2
click at [169, 195] on mat-dialog-content "Descripcion TERAPISTA OCUPACIONAL Ingresar el descripcion Comentario Febrero a …" at bounding box center [342, 153] width 353 height 203
click at [180, 207] on textarea "Febrero a diciembre: - Terapia Ocupacional: 3 ss semanales - Lic. Di [PERSON_NA…" at bounding box center [342, 200] width 327 height 50
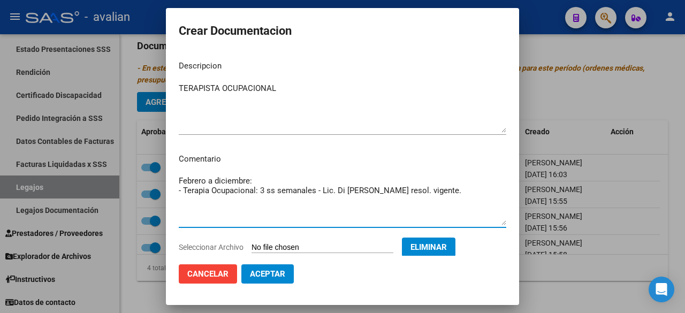
click at [492, 191] on textarea "Febrero a diciembre: - Terapia Ocupacional: 3 ss semanales - Lic. Di [PERSON_NA…" at bounding box center [342, 200] width 327 height 50
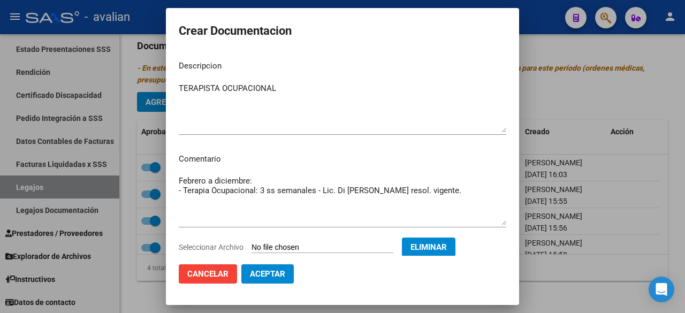
click at [503, 190] on mat-dialog-content "Descripcion TERAPISTA OCUPACIONAL Ingresar el descripcion Comentario Febrero a …" at bounding box center [342, 153] width 353 height 203
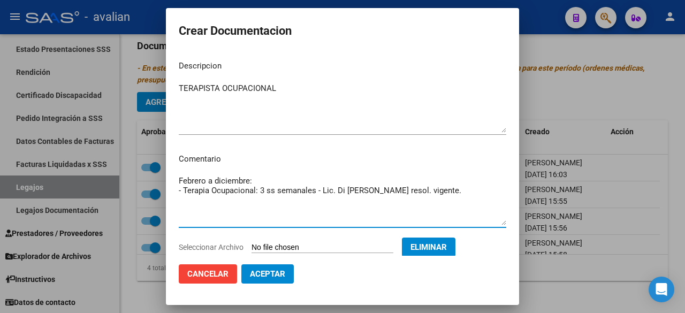
drag, startPoint x: 496, startPoint y: 192, endPoint x: 175, endPoint y: 191, distance: 320.4
click at [175, 191] on mat-dialog-content "Descripcion TERAPISTA OCUPACIONAL Ingresar el descripcion Comentario Febrero a …" at bounding box center [342, 153] width 353 height 203
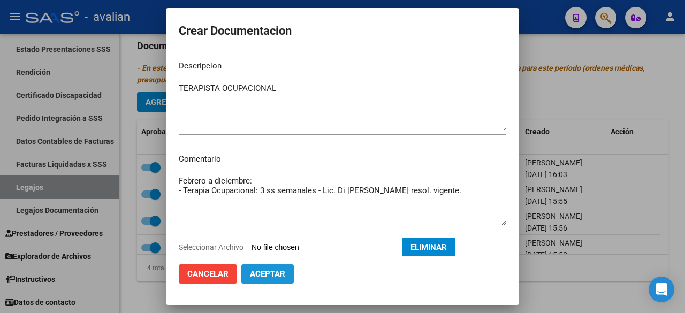
click at [276, 272] on span "Aceptar" at bounding box center [267, 274] width 35 height 10
checkbox input "false"
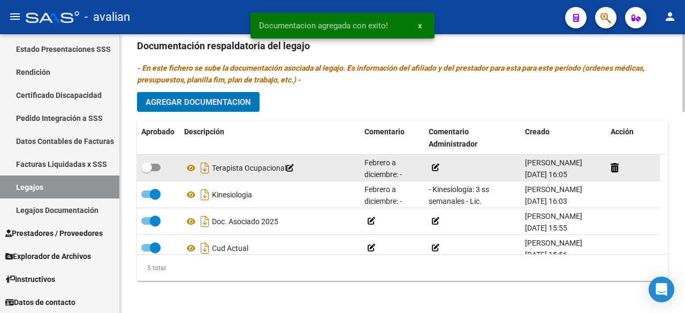
click at [437, 168] on icon at bounding box center [435, 167] width 7 height 7
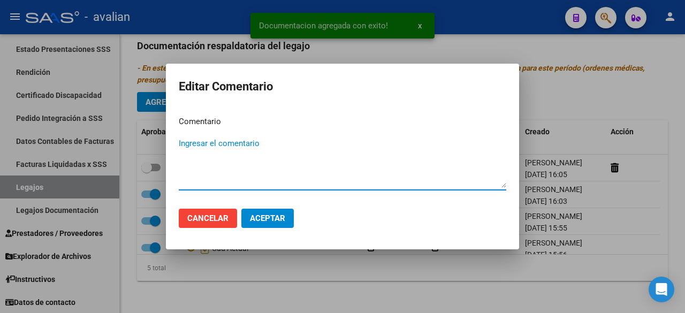
paste textarea "- Terapia Ocupacional: 3 ss semanales - Lic. Di [PERSON_NAME] resol. vigente."
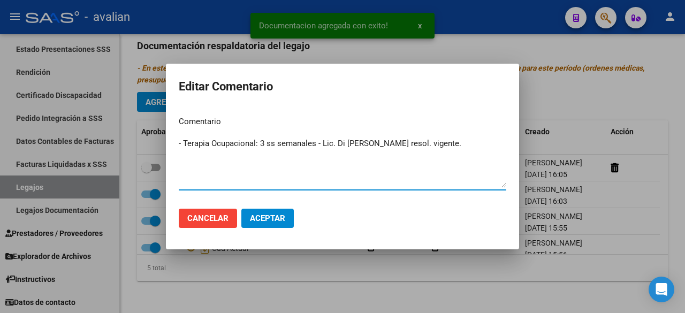
type textarea "- Terapia Ocupacional: 3 ss semanales - Lic. Di [PERSON_NAME] resol. vigente."
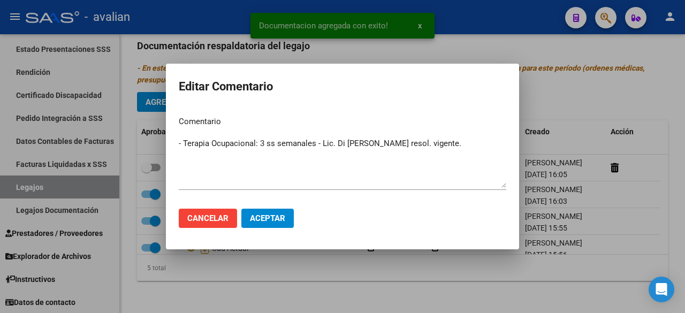
click at [286, 229] on mat-dialog-actions "Cancelar Aceptar" at bounding box center [342, 218] width 327 height 36
click at [287, 213] on button "Aceptar" at bounding box center [267, 218] width 52 height 19
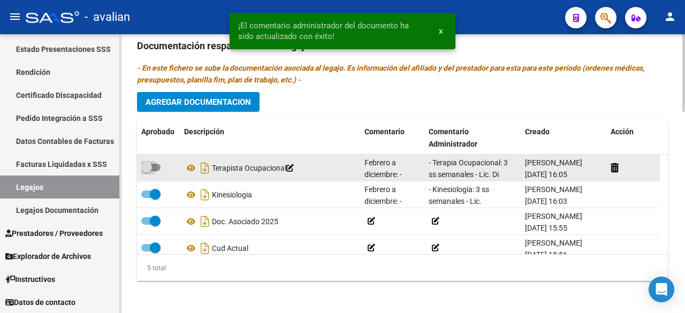
click at [157, 167] on span at bounding box center [150, 167] width 19 height 7
click at [147, 171] on input "checkbox" at bounding box center [146, 171] width 1 height 1
checkbox input "true"
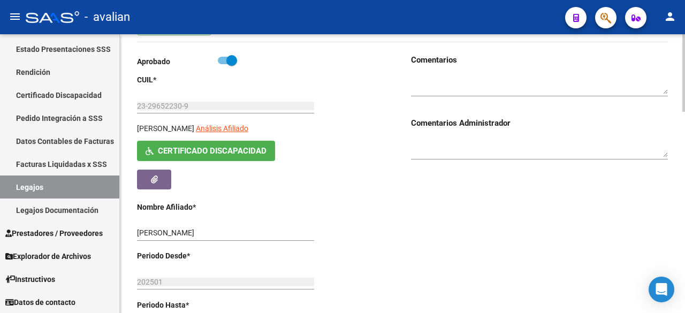
scroll to position [25, 0]
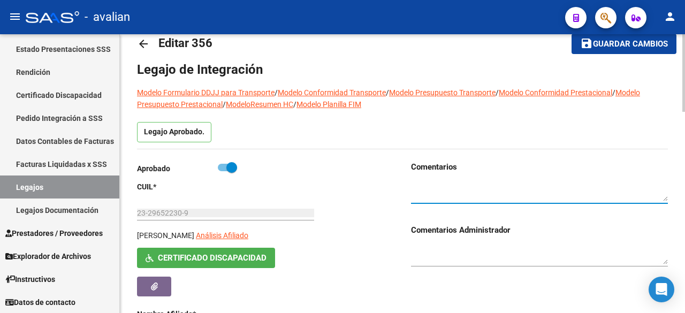
click at [437, 192] on textarea at bounding box center [539, 191] width 257 height 20
paste textarea "RNP actualizado de ambos profesionales + CAR (Certificado de alumno regular)"
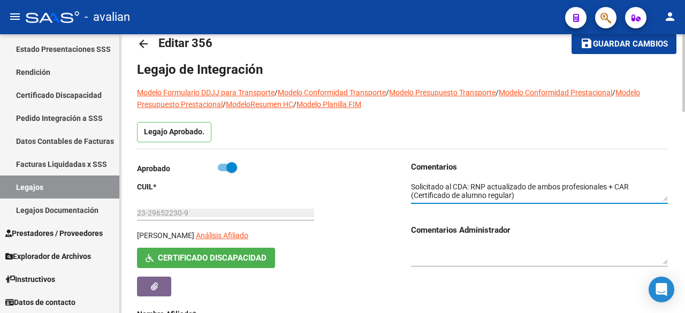
scroll to position [1, 0]
type textarea "Solicitado al CDA: RNP actualizado de ambos profesionales + CAR (Certificado de…"
click at [615, 45] on span "Guardar cambios" at bounding box center [630, 45] width 75 height 10
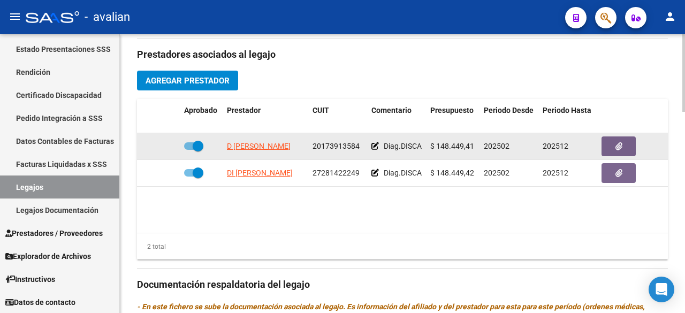
scroll to position [0, 31]
drag, startPoint x: 224, startPoint y: 144, endPoint x: 311, endPoint y: 156, distance: 88.5
click at [311, 156] on div "D [PERSON_NAME] 20173913584 Diag.DISCAPACIDAD - Prestación autorizada: 60006007…" at bounding box center [466, 146] width 658 height 27
copy span "D [PERSON_NAME]"
click at [303, 151] on datatable-body-cell "D [PERSON_NAME]" at bounding box center [266, 146] width 86 height 26
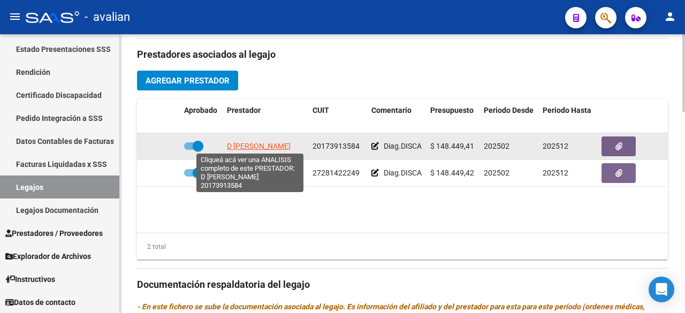
scroll to position [0, 0]
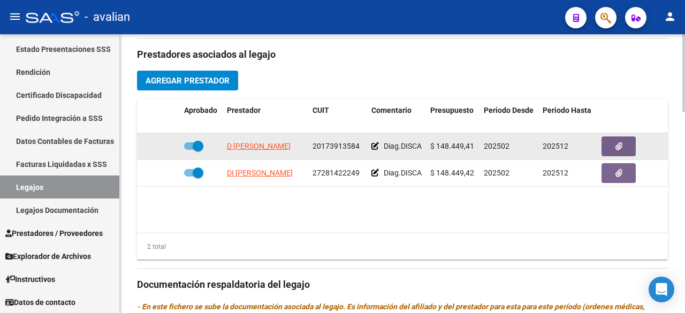
drag, startPoint x: 303, startPoint y: 145, endPoint x: 160, endPoint y: 136, distance: 143.6
click at [160, 136] on div "D [PERSON_NAME] 20173913584 Diag.DISCAPACIDAD - Prestación autorizada: 60006007…" at bounding box center [466, 146] width 658 height 27
click at [615, 137] on button "button" at bounding box center [618, 146] width 34 height 20
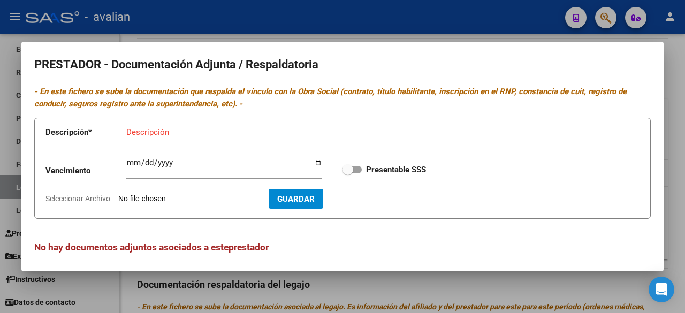
scroll to position [4, 0]
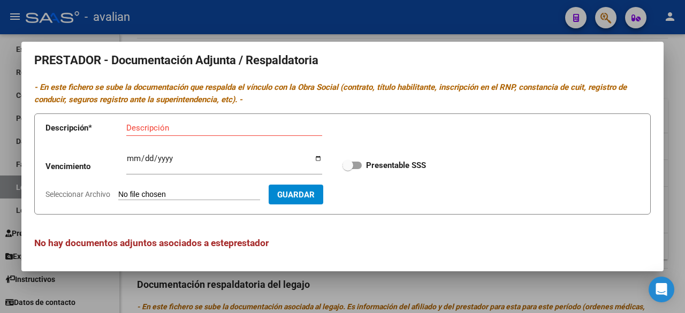
click at [350, 165] on span at bounding box center [351, 165] width 19 height 7
click at [348, 169] on input "Presentable SSS" at bounding box center [347, 169] width 1 height 1
checkbox input "true"
click at [151, 192] on input "Seleccionar Archivo" at bounding box center [189, 195] width 142 height 10
type input "C:\fakepath\ARCA D [PERSON_NAME].jpg"
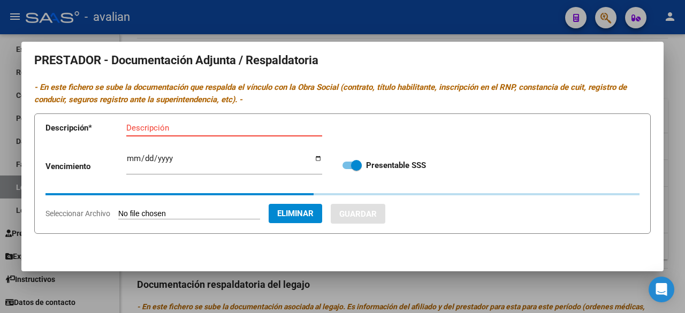
click at [191, 128] on input "Descripción" at bounding box center [224, 128] width 196 height 10
paste input "D [PERSON_NAME]"
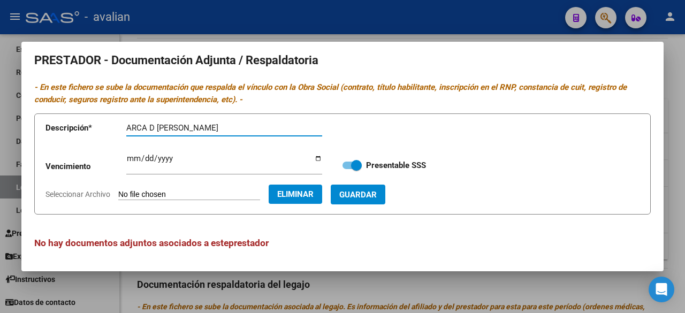
type input "ARCA D [PERSON_NAME]"
click at [385, 199] on button "Guardar" at bounding box center [358, 195] width 55 height 20
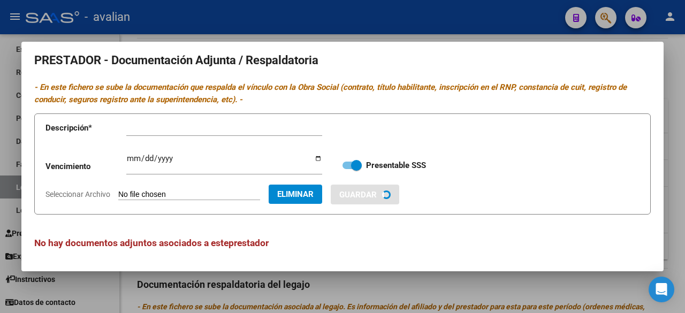
scroll to position [0, 0]
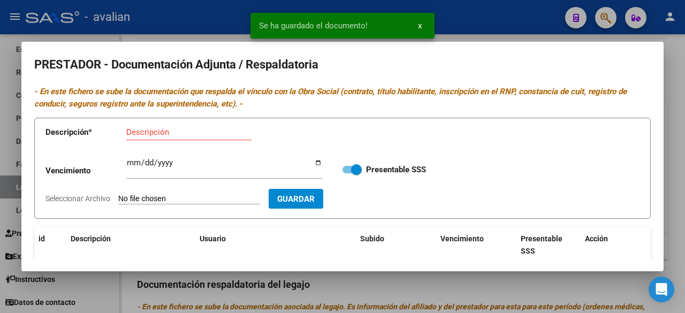
click at [187, 200] on input "Seleccionar Archivo" at bounding box center [189, 199] width 142 height 10
type input "C:\fakepath\TD D [PERSON_NAME].jpg"
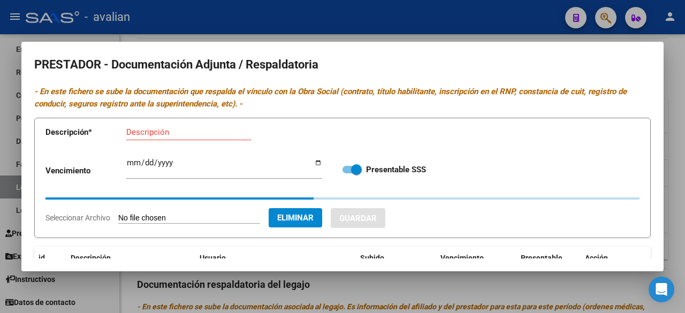
click at [221, 131] on input "Descripción" at bounding box center [188, 132] width 125 height 10
paste input "D [PERSON_NAME]"
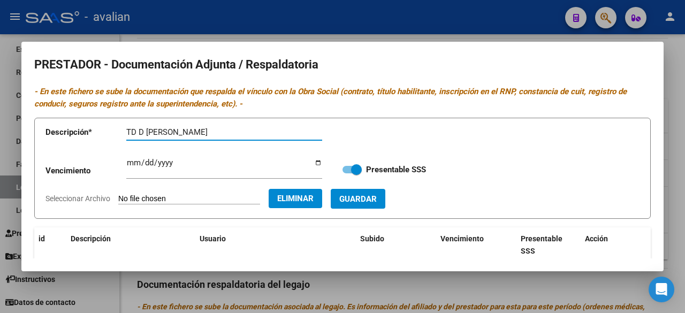
type input "TD D [PERSON_NAME]"
click at [377, 195] on span "Guardar" at bounding box center [357, 199] width 37 height 10
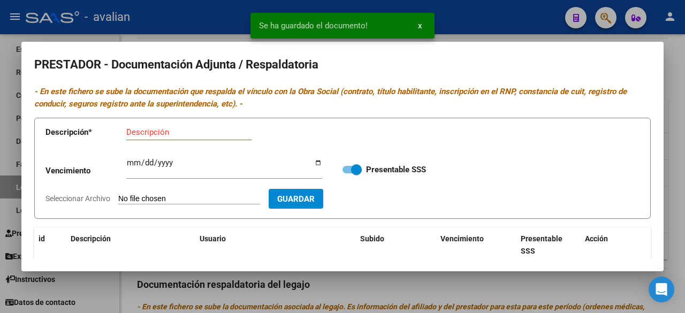
click at [196, 196] on input "Seleccionar Archivo" at bounding box center [189, 199] width 142 height 10
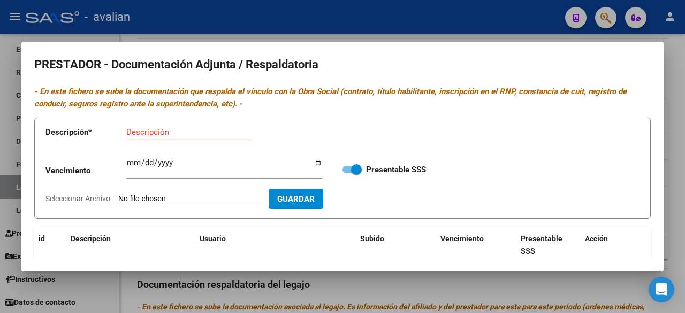
type input "C:\fakepath\TF D [PERSON_NAME].jpg"
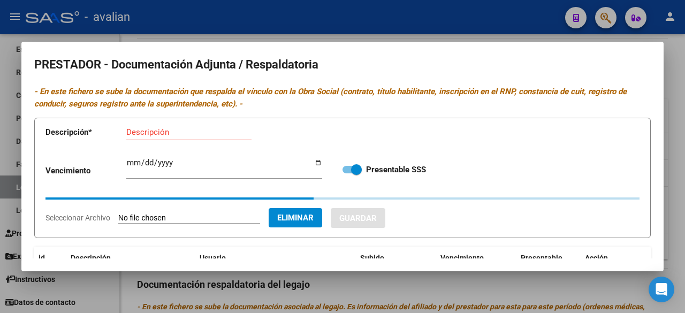
click at [186, 133] on input "Descripción" at bounding box center [188, 132] width 125 height 10
paste input "D [PERSON_NAME]"
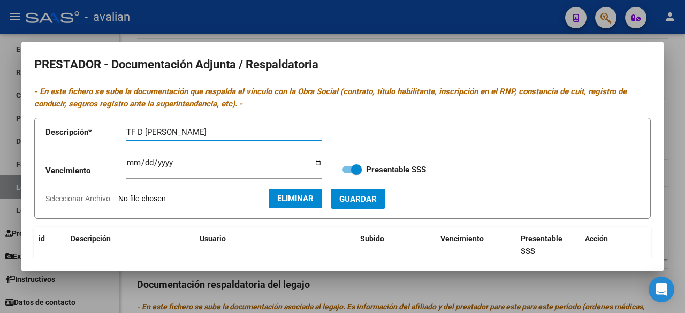
type input "TF D [PERSON_NAME]"
click at [373, 198] on span "Guardar" at bounding box center [357, 199] width 37 height 10
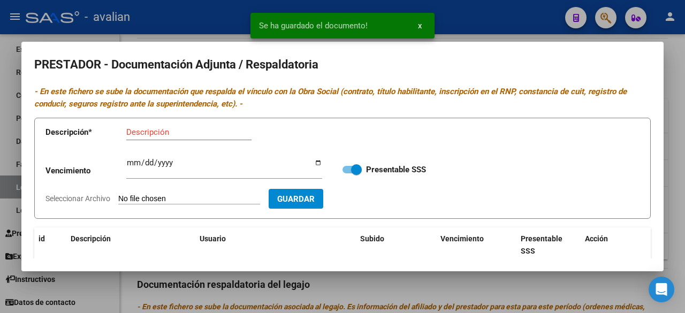
click at [161, 197] on input "Seleccionar Archivo" at bounding box center [189, 199] width 142 height 10
type input "C:\fakepath\RNP D [PERSON_NAME] 02-2025.jpg"
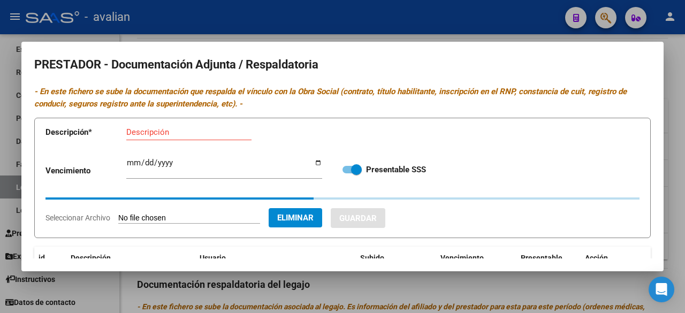
click at [224, 136] on div "Descripción" at bounding box center [188, 132] width 125 height 16
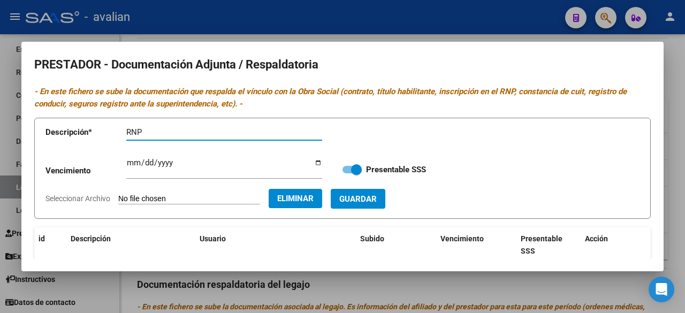
paste input "D [PERSON_NAME]"
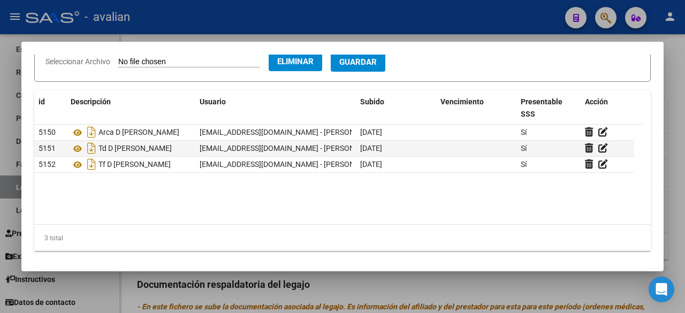
type input "RNP D [PERSON_NAME] 02-2025"
click at [370, 66] on button "Guardar" at bounding box center [358, 62] width 55 height 20
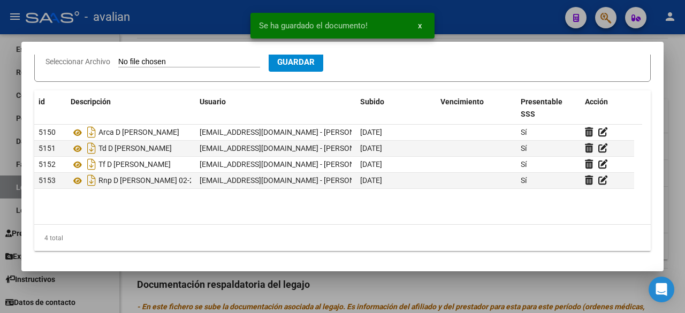
click at [201, 60] on input "Seleccionar Archivo" at bounding box center [189, 62] width 142 height 10
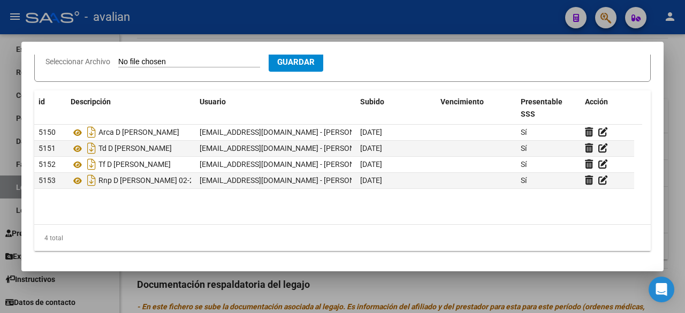
type input "C:\fakepath\CBU D [PERSON_NAME].jpg"
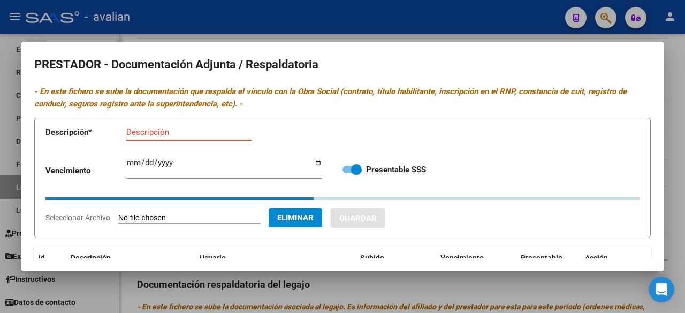
click at [205, 136] on input "Descripción" at bounding box center [188, 132] width 125 height 10
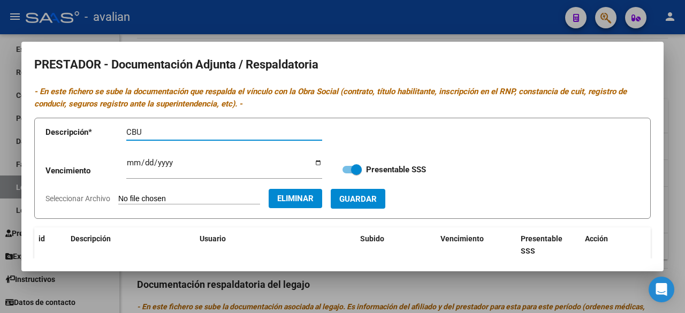
paste input "D [PERSON_NAME]"
type input "CBU D [PERSON_NAME]"
click at [377, 201] on span "Guardar" at bounding box center [357, 199] width 37 height 10
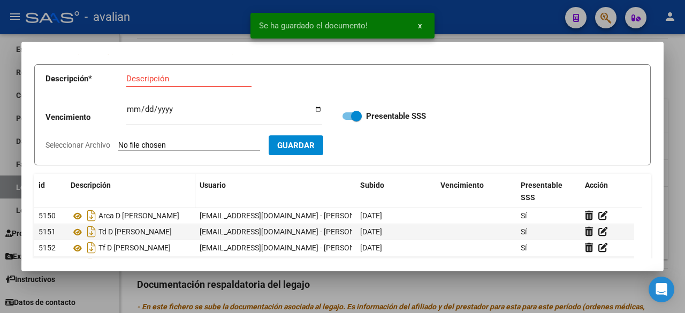
scroll to position [107, 0]
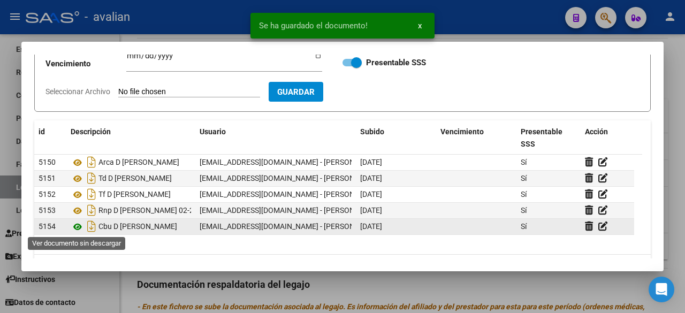
click at [74, 228] on icon at bounding box center [78, 226] width 14 height 13
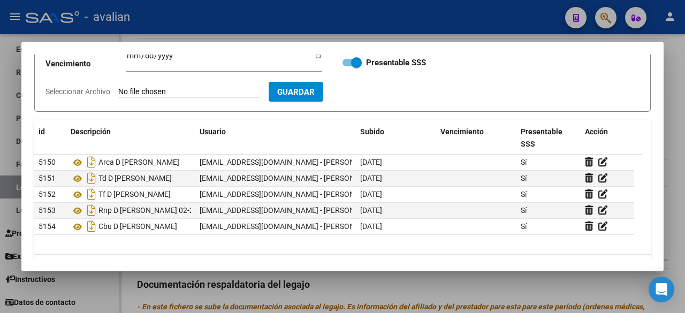
click at [460, 19] on div at bounding box center [342, 156] width 685 height 313
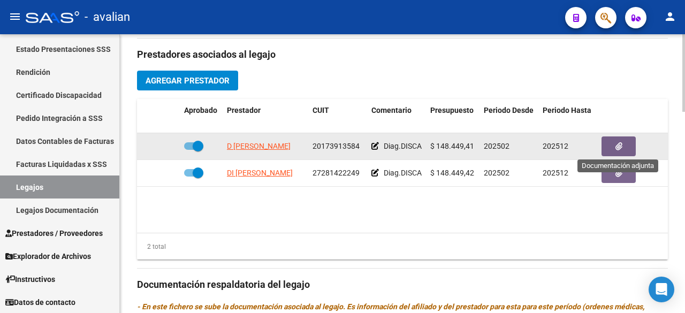
click at [614, 151] on button "button" at bounding box center [618, 146] width 34 height 20
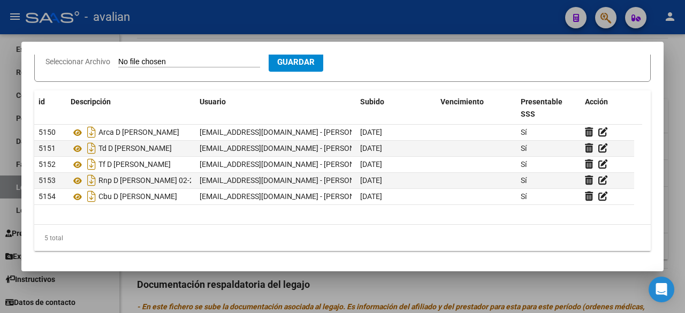
scroll to position [0, 0]
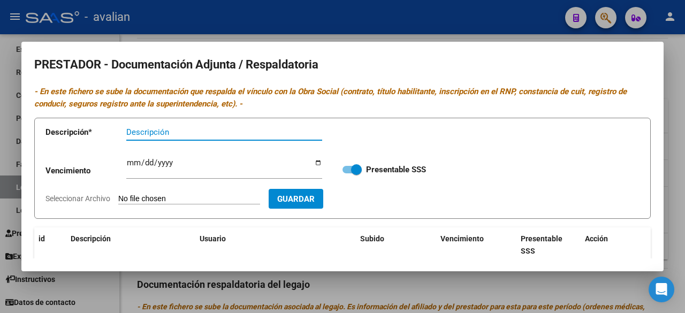
click at [448, 28] on div at bounding box center [342, 156] width 685 height 313
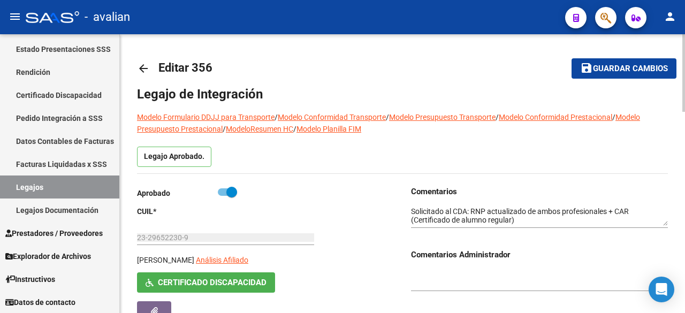
click at [624, 71] on span "Guardar cambios" at bounding box center [630, 69] width 75 height 10
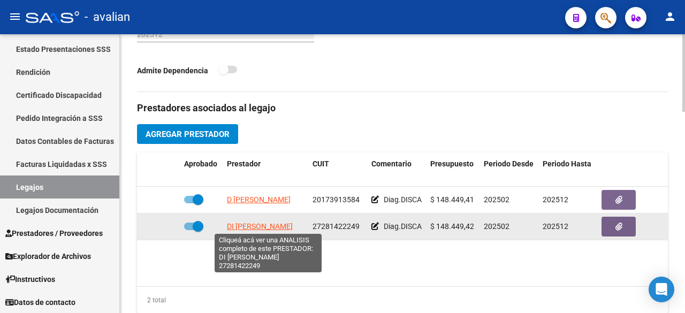
scroll to position [0, 5]
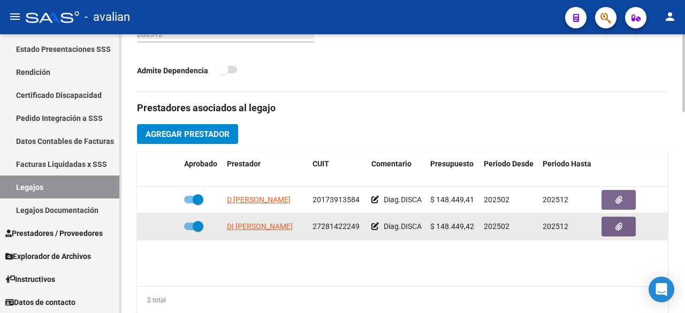
drag, startPoint x: 226, startPoint y: 221, endPoint x: 323, endPoint y: 223, distance: 96.8
click at [323, 223] on div "DI [PERSON_NAME] 27281422249 Diag.DISCAPACIDAD - Prestación autorizada: 6000601…" at bounding box center [466, 226] width 658 height 27
drag, startPoint x: 234, startPoint y: 246, endPoint x: 223, endPoint y: 237, distance: 14.1
click at [232, 244] on datatable-body "D [PERSON_NAME] 20173913584 Diag.DISCAPACIDAD - Prestación autorizada: 60006007…" at bounding box center [402, 237] width 531 height 100
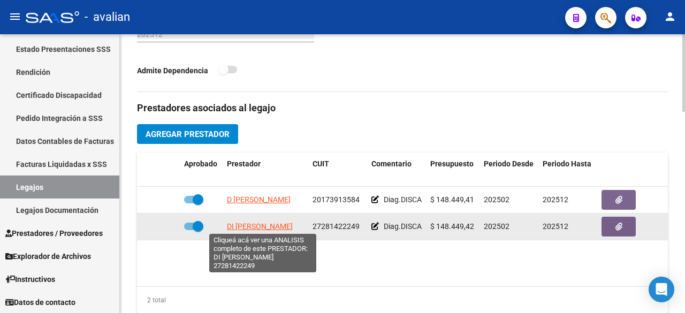
scroll to position [0, 0]
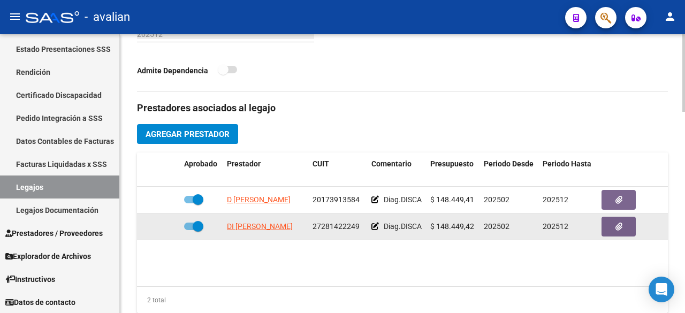
drag, startPoint x: 305, startPoint y: 223, endPoint x: 216, endPoint y: 220, distance: 88.9
click at [215, 220] on div "DI [PERSON_NAME] 27281422249 Diag.DISCAPACIDAD - Prestación autorizada: 6000601…" at bounding box center [466, 226] width 658 height 27
copy span "DI [PERSON_NAME]"
click at [629, 226] on button "button" at bounding box center [618, 227] width 34 height 20
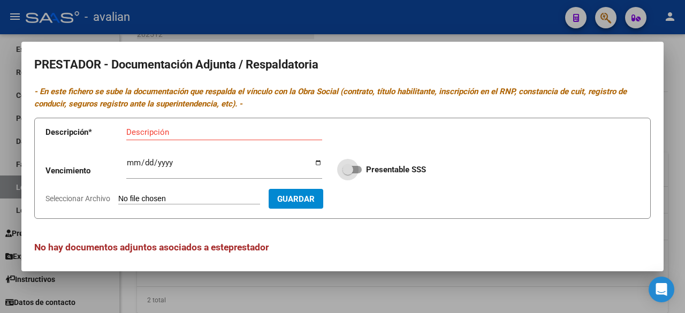
click at [352, 166] on span at bounding box center [351, 169] width 19 height 7
click at [348, 173] on input "Presentable SSS" at bounding box center [347, 173] width 1 height 1
checkbox input "true"
click at [160, 200] on input "Seleccionar Archivo" at bounding box center [189, 199] width 142 height 10
type input "C:\fakepath\ARCA DI [PERSON_NAME].jpg"
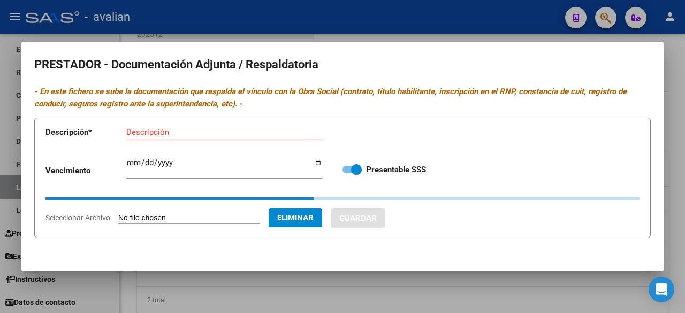
click at [240, 137] on div "Descripción" at bounding box center [224, 132] width 196 height 16
paste input "DI [PERSON_NAME]"
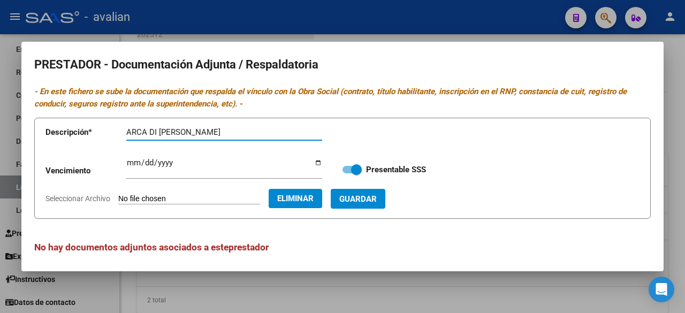
type input "ARCA DI [PERSON_NAME]"
click at [364, 205] on button "Guardar" at bounding box center [358, 199] width 55 height 20
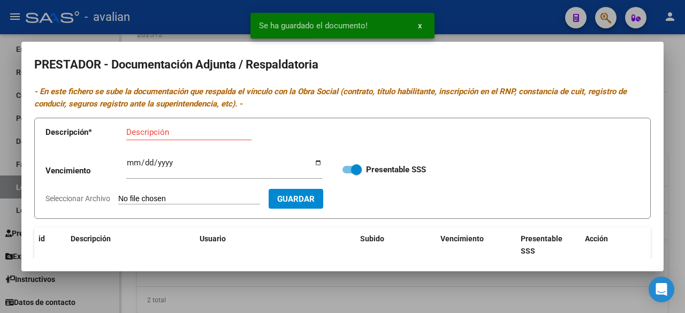
click at [196, 200] on input "Seleccionar Archivo" at bounding box center [189, 199] width 142 height 10
type input "C:\fakepath\CBU DI [PERSON_NAME].jpg"
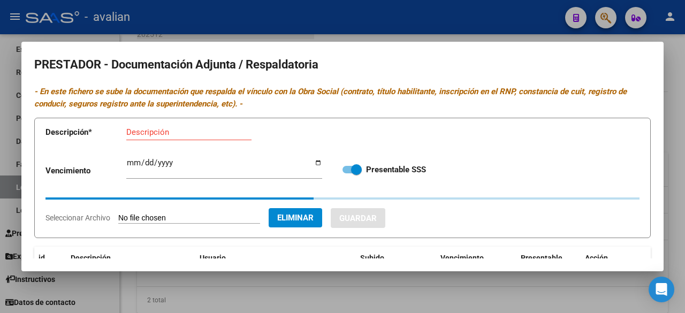
click at [204, 137] on div "Descripción" at bounding box center [188, 132] width 125 height 16
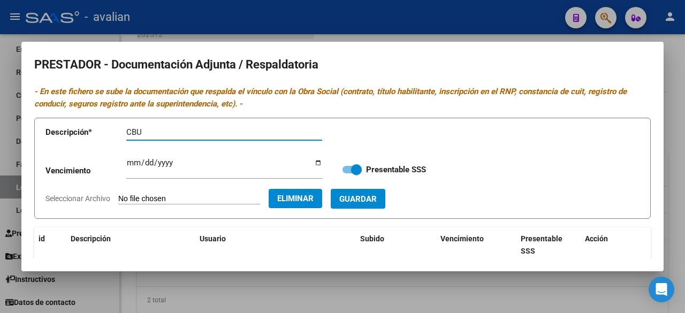
paste input "DI [PERSON_NAME]"
type input "CBU DI [PERSON_NAME]"
click at [377, 197] on span "Guardar" at bounding box center [357, 199] width 37 height 10
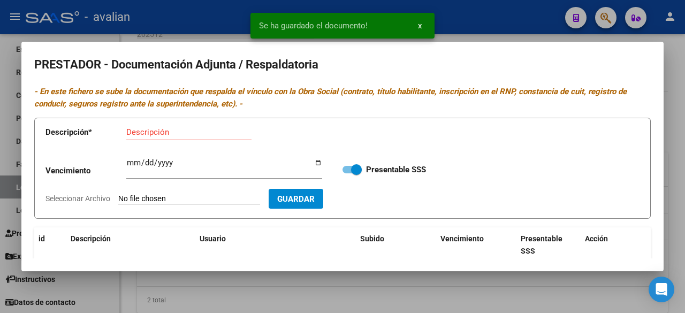
click at [210, 197] on input "Seleccionar Archivo" at bounding box center [189, 199] width 142 height 10
type input "C:\fakepath\RNP DI [PERSON_NAME] [DATE].jpg"
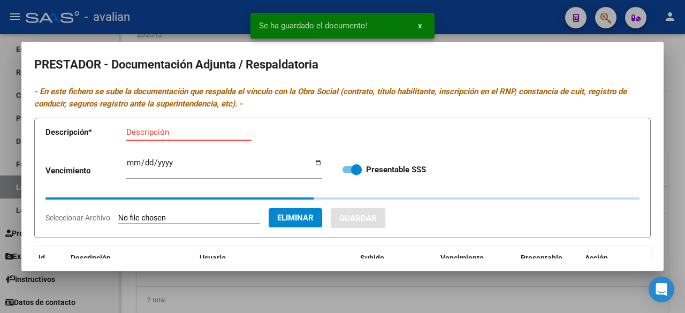
click at [206, 130] on input "Descripción" at bounding box center [188, 132] width 125 height 10
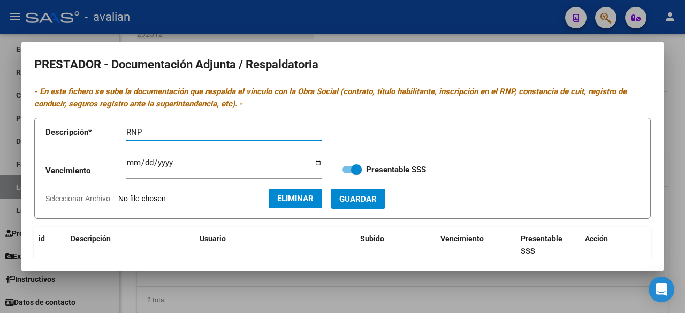
paste input "DI [PERSON_NAME]"
type input "RNP DI [PERSON_NAME]"
click at [385, 197] on button "Guardar" at bounding box center [358, 199] width 55 height 20
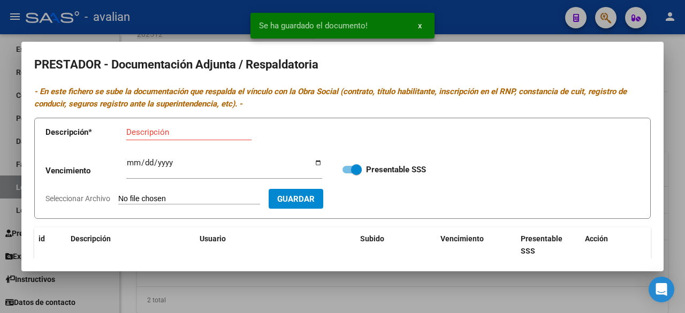
click at [213, 200] on input "Seleccionar Archivo" at bounding box center [189, 199] width 142 height 10
type input "C:\fakepath\TITULO DORSO DI [PERSON_NAME].jpg"
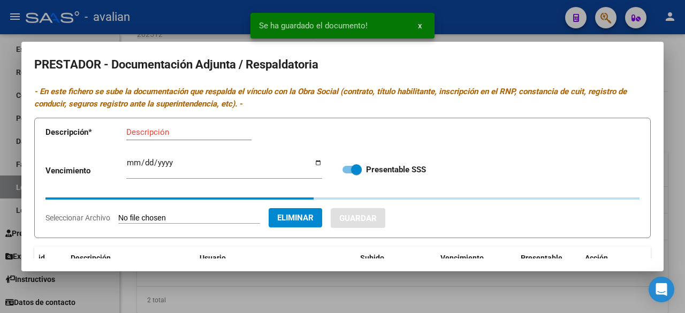
click at [219, 135] on input "Descripción" at bounding box center [188, 132] width 125 height 10
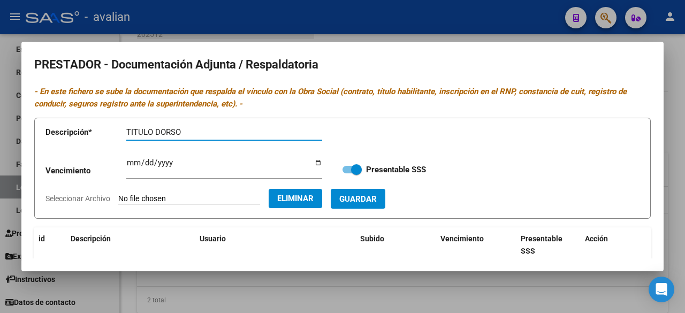
paste input "DI [PERSON_NAME]"
type input "TITULO DORSO DI [PERSON_NAME]"
click at [377, 197] on span "Guardar" at bounding box center [357, 199] width 37 height 10
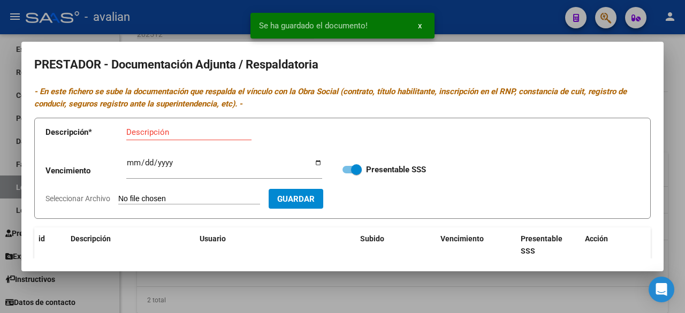
click at [208, 200] on input "Seleccionar Archivo" at bounding box center [189, 199] width 142 height 10
type input "C:\fakepath\TITULO FRENTE DI [PERSON_NAME].jpg"
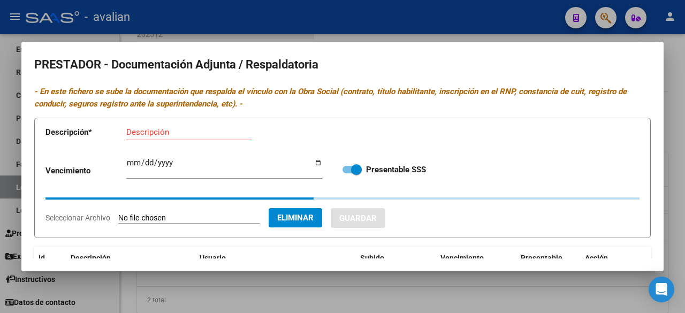
click at [177, 140] on div "Descripción" at bounding box center [188, 132] width 125 height 16
click at [178, 132] on input "Descripción" at bounding box center [188, 132] width 125 height 10
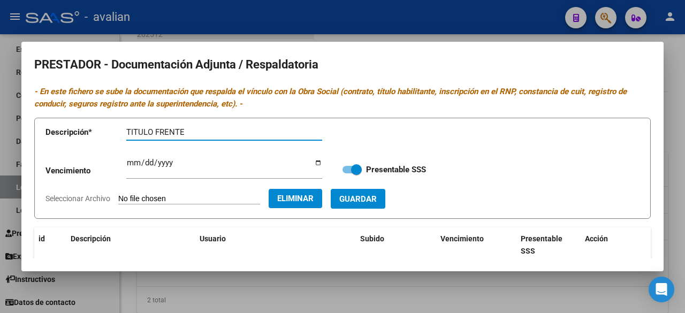
paste input "DI [PERSON_NAME]"
type input "TITULO FRENTE DI [PERSON_NAME]"
click at [385, 193] on button "Guardar" at bounding box center [358, 199] width 55 height 20
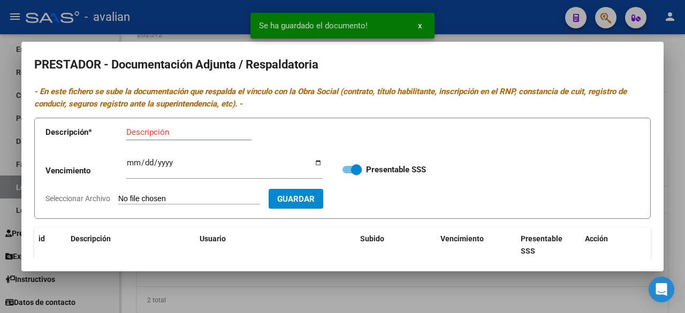
scroll to position [137, 0]
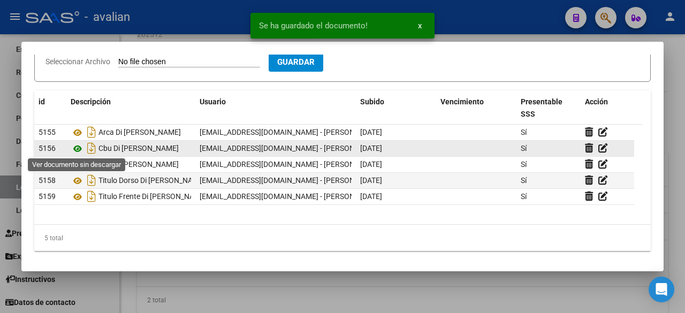
click at [79, 146] on icon at bounding box center [78, 148] width 14 height 13
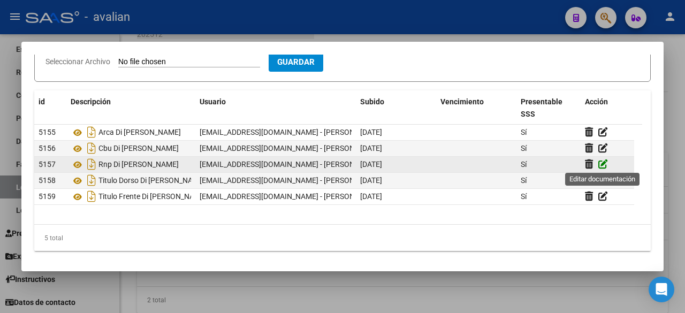
click at [601, 162] on icon at bounding box center [603, 164] width 10 height 10
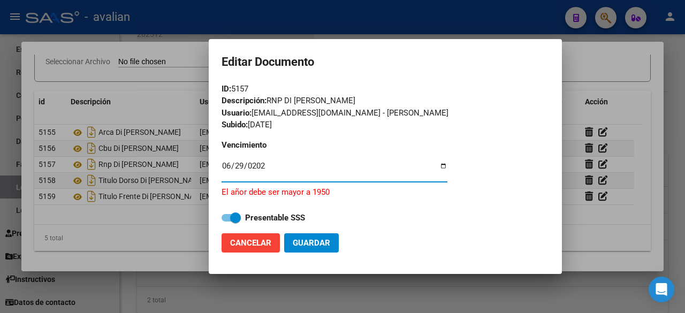
type input "[DATE]"
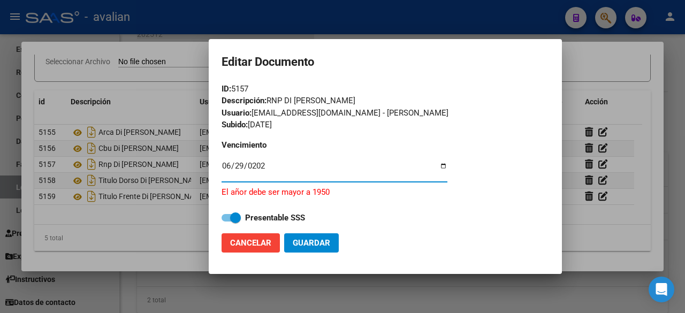
type input "[DATE]"
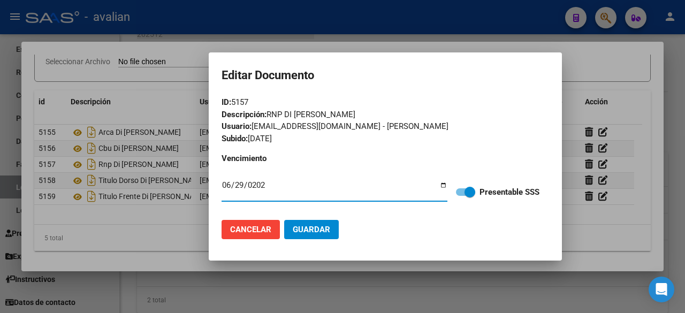
click at [307, 225] on span "Guardar" at bounding box center [311, 230] width 37 height 10
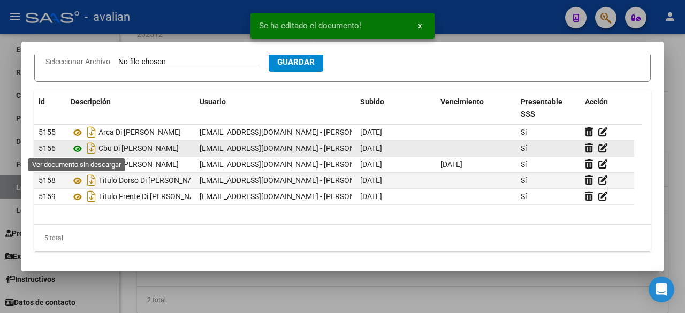
click at [78, 146] on icon at bounding box center [78, 148] width 14 height 13
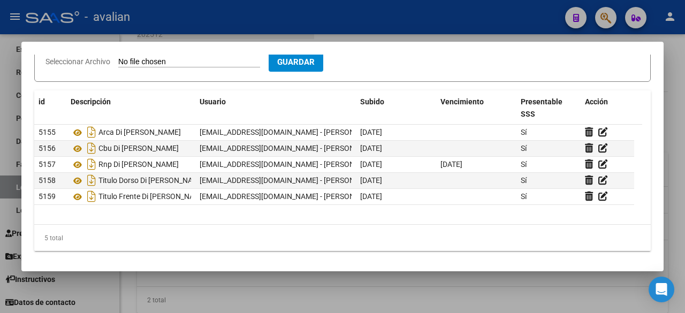
click at [456, 32] on div at bounding box center [342, 156] width 685 height 313
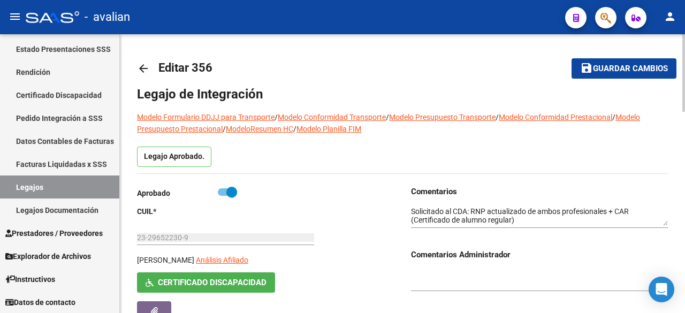
scroll to position [0, 0]
click at [631, 71] on span "Guardar cambios" at bounding box center [630, 69] width 75 height 10
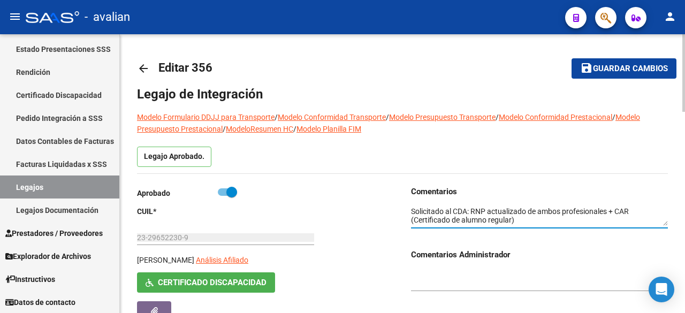
scroll to position [9, 0]
drag, startPoint x: 412, startPoint y: 209, endPoint x: 512, endPoint y: 212, distance: 100.6
click at [538, 227] on div at bounding box center [539, 217] width 257 height 40
click at [502, 265] on div at bounding box center [539, 276] width 257 height 30
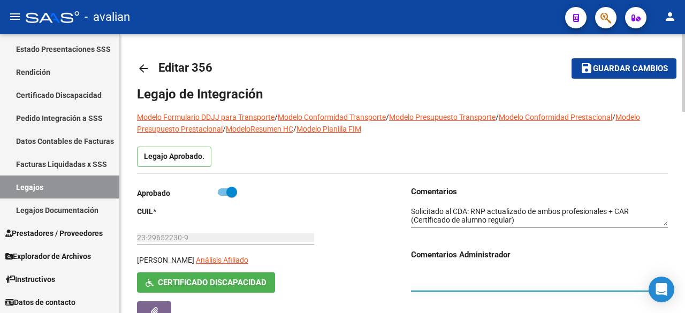
paste textarea "Solicitado al CDA: RNP actualizado de ambos profesionales + CAR (Certificado de…"
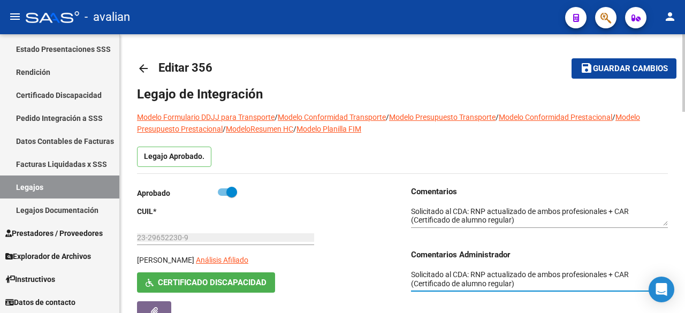
scroll to position [0, 0]
type textarea "Solicitado al CDA: RNP actualizado de ambos profesionales + CAR (Certificado de…"
click at [635, 73] on span "Guardar cambios" at bounding box center [630, 69] width 75 height 10
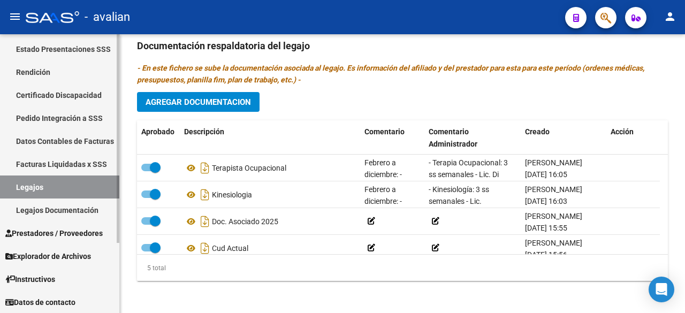
scroll to position [45, 0]
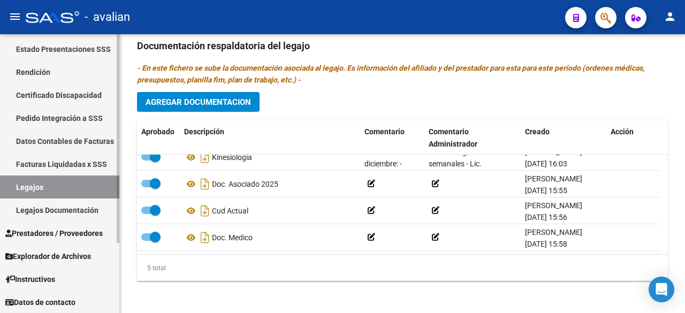
click at [24, 182] on link "Legajos" at bounding box center [59, 186] width 119 height 23
